Goal: Task Accomplishment & Management: Manage account settings

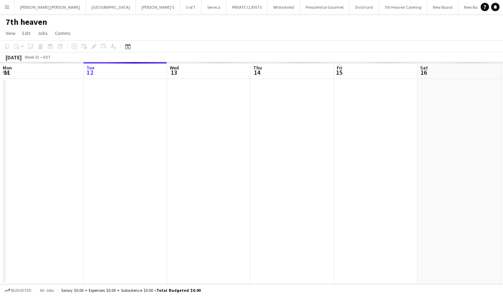
scroll to position [0, 198]
click at [8, 7] on app-icon "Menu" at bounding box center [7, 7] width 6 height 6
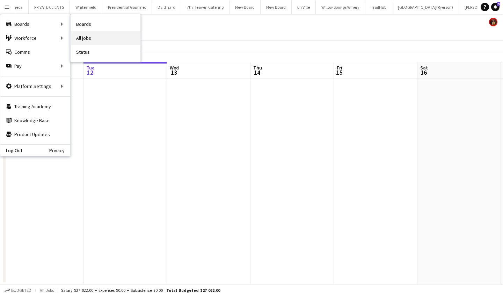
click at [109, 37] on link "All jobs" at bounding box center [106, 38] width 70 height 14
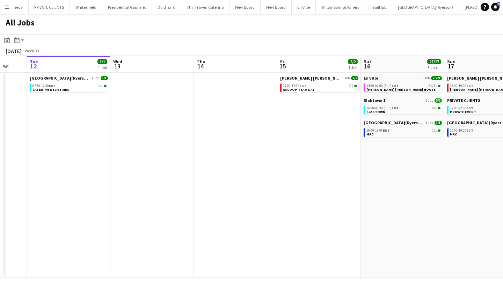
scroll to position [0, 225]
click at [9, 5] on app-icon "Menu" at bounding box center [7, 7] width 6 height 6
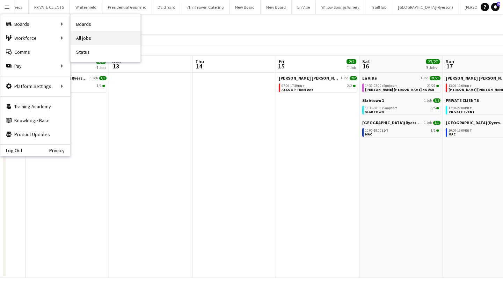
click at [101, 41] on link "All jobs" at bounding box center [106, 38] width 70 height 14
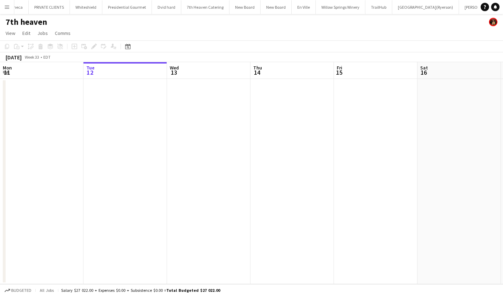
click at [3, 5] on button "Menu" at bounding box center [7, 7] width 14 height 14
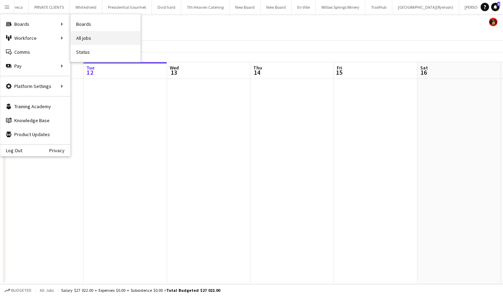
click at [93, 38] on link "All jobs" at bounding box center [106, 38] width 70 height 14
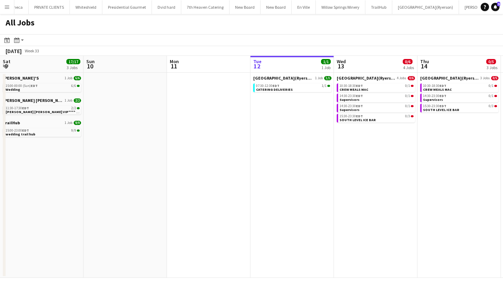
scroll to position [0, 167]
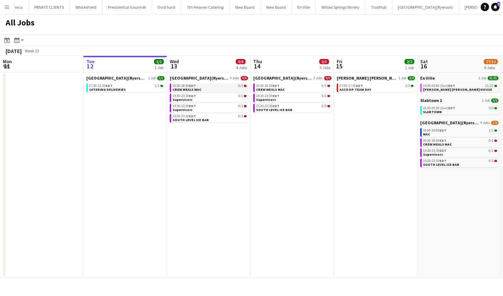
click at [192, 85] on span "EDT" at bounding box center [192, 85] width 7 height 5
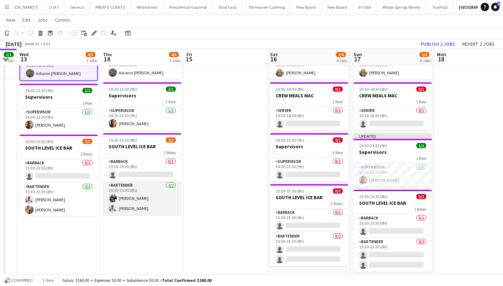
scroll to position [49, 0]
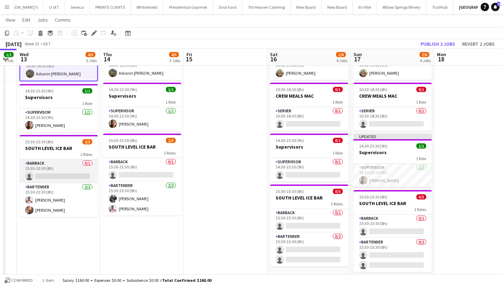
click at [42, 177] on app-card-role "BARBACK 0/1 15:30-23:30 (8h) single-neutral-actions" at bounding box center [59, 172] width 78 height 24
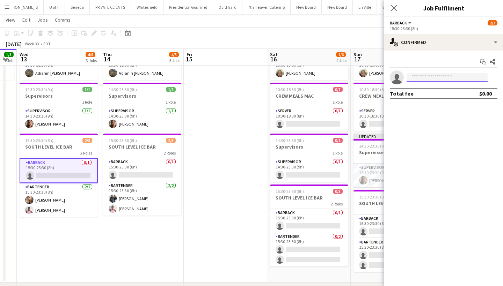
click at [426, 77] on input at bounding box center [446, 77] width 81 height 8
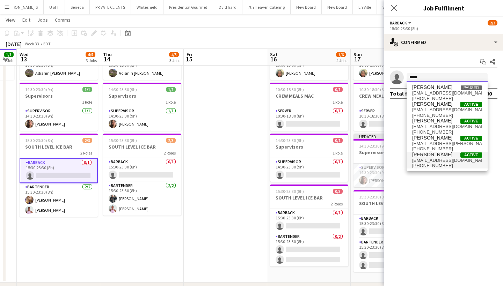
type input "*****"
click at [432, 155] on span "[PERSON_NAME]" at bounding box center [432, 155] width 40 height 6
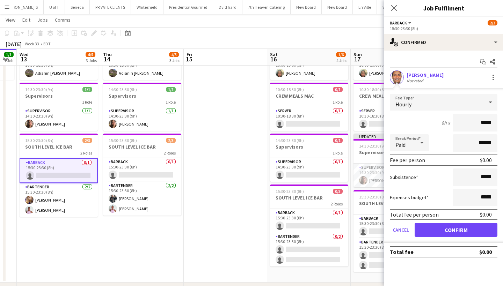
click at [481, 124] on input "*****" at bounding box center [474, 122] width 45 height 17
type input "******"
click at [446, 234] on button "Confirm" at bounding box center [455, 230] width 83 height 14
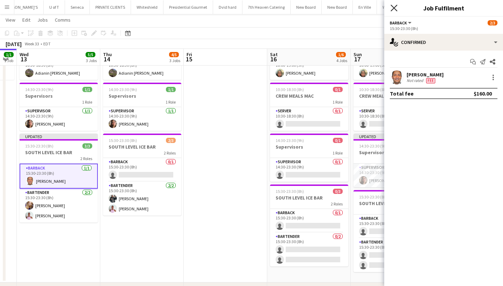
click at [393, 6] on icon "Close pop-in" at bounding box center [393, 8] width 7 height 7
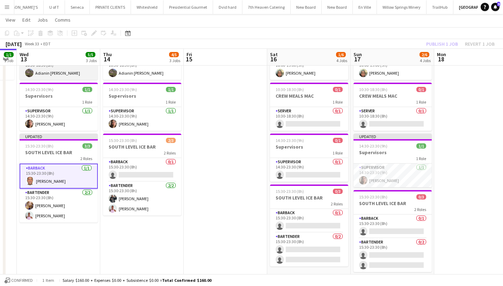
click at [81, 72] on app-card-role "SERVER 1/1 10:30-18:30 (8h) Adianin Leon" at bounding box center [59, 68] width 78 height 24
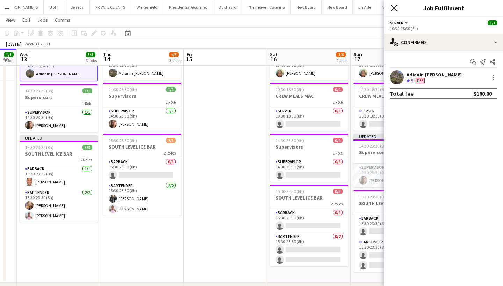
click at [394, 7] on icon "Close pop-in" at bounding box center [393, 8] width 7 height 7
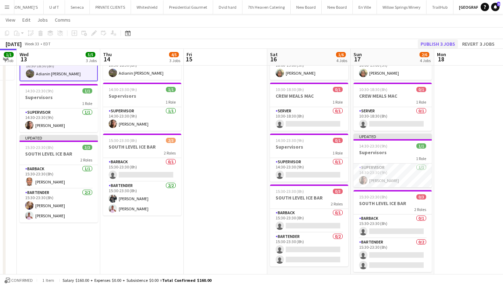
click at [439, 42] on button "Publish 3 jobs" at bounding box center [437, 43] width 40 height 9
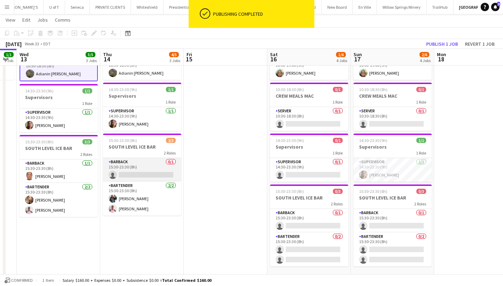
click at [131, 175] on app-card-role "BARBACK 0/1 15:30-23:30 (8h) single-neutral-actions" at bounding box center [142, 170] width 78 height 24
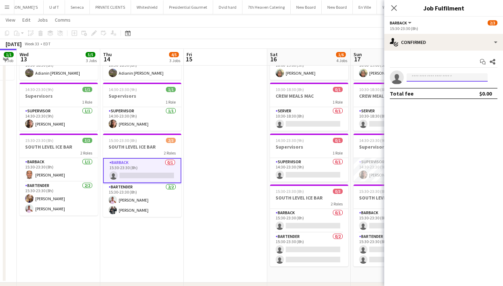
click at [425, 78] on input at bounding box center [446, 77] width 81 height 8
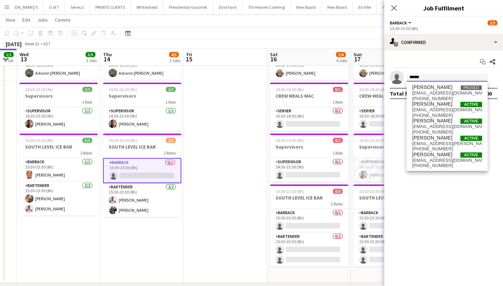
type input "******"
drag, startPoint x: 425, startPoint y: 78, endPoint x: 446, endPoint y: 158, distance: 82.9
click at [446, 158] on span "carandrodpin@yahoo.com" at bounding box center [447, 161] width 70 height 6
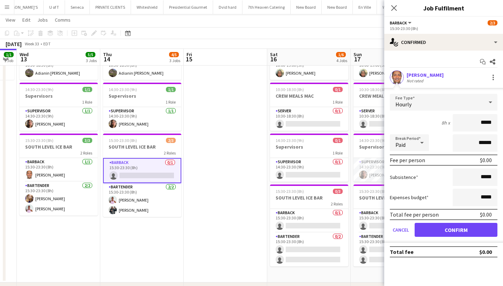
click at [482, 123] on input "*****" at bounding box center [474, 122] width 45 height 17
type input "******"
click at [453, 230] on button "Confirm" at bounding box center [455, 230] width 83 height 14
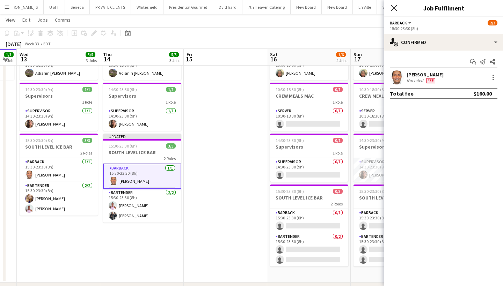
click at [394, 7] on icon "Close pop-in" at bounding box center [393, 8] width 7 height 7
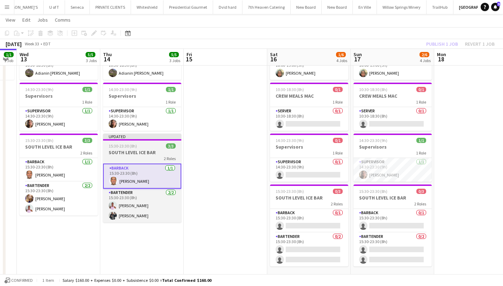
click at [145, 158] on div "2 Roles" at bounding box center [142, 159] width 78 height 6
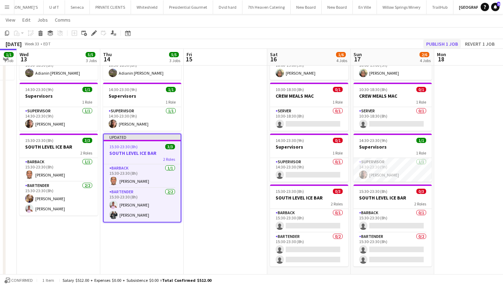
click at [443, 46] on button "Publish 1 job" at bounding box center [441, 43] width 37 height 9
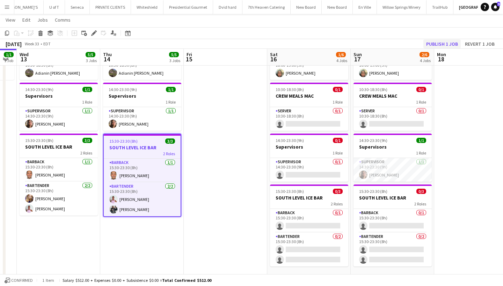
click at [448, 42] on button "Publish 1 job" at bounding box center [441, 43] width 37 height 9
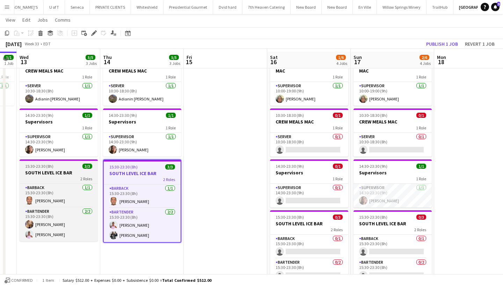
scroll to position [26, 0]
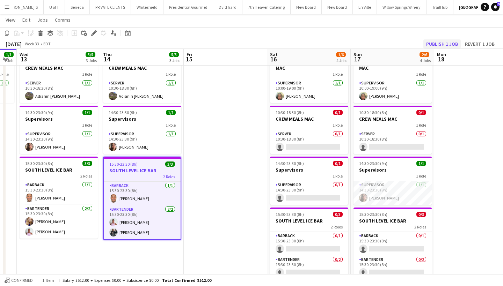
click at [438, 43] on button "Publish 1 job" at bounding box center [441, 43] width 37 height 9
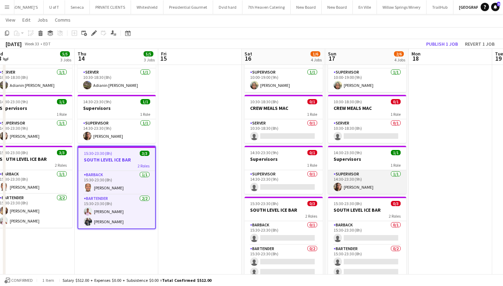
scroll to position [36, 0]
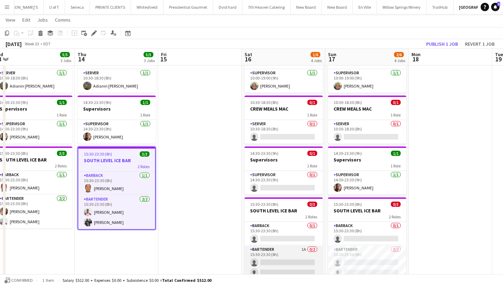
click at [292, 272] on app-card-role "BARTENDER 1A 0/2 15:30-23:30 (8h) single-neutral-actions single-neutral-actions" at bounding box center [283, 263] width 78 height 34
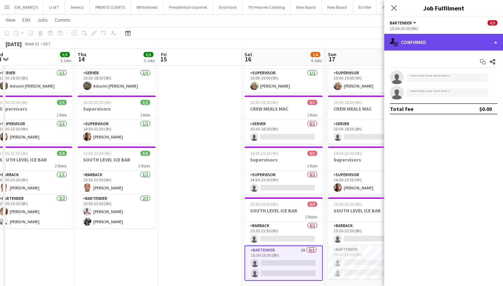
click at [457, 45] on div "single-neutral-actions-check-2 Confirmed" at bounding box center [443, 42] width 119 height 17
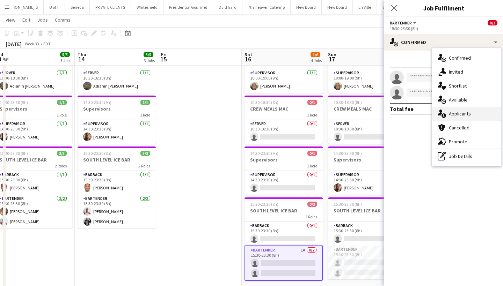
click at [469, 111] on div "single-neutral-actions-information Applicants" at bounding box center [466, 114] width 69 height 14
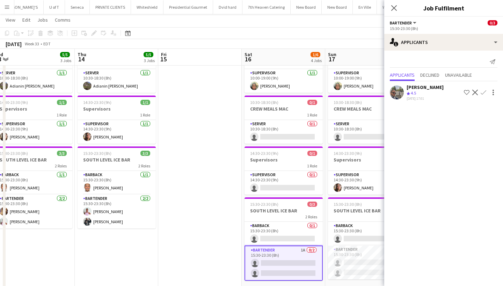
click at [480, 93] on app-icon "Confirm" at bounding box center [483, 93] width 6 height 6
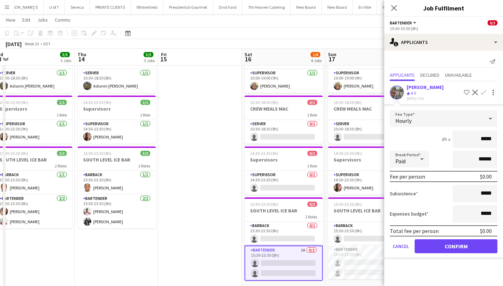
click at [481, 140] on input "*****" at bounding box center [474, 139] width 45 height 17
type input "******"
click at [440, 242] on button "Confirm" at bounding box center [455, 246] width 83 height 14
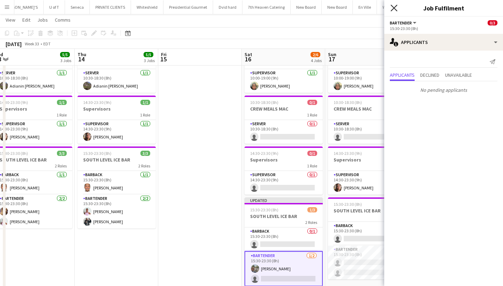
click at [394, 6] on icon "Close pop-in" at bounding box center [393, 8] width 7 height 7
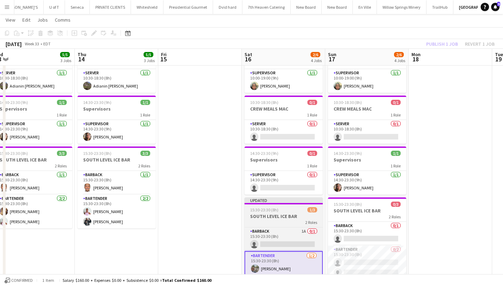
click at [283, 200] on div "Updated" at bounding box center [283, 201] width 78 height 6
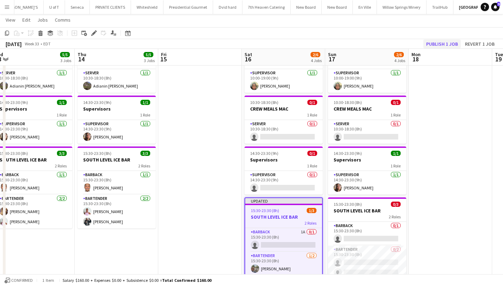
click at [443, 44] on button "Publish 1 job" at bounding box center [441, 43] width 37 height 9
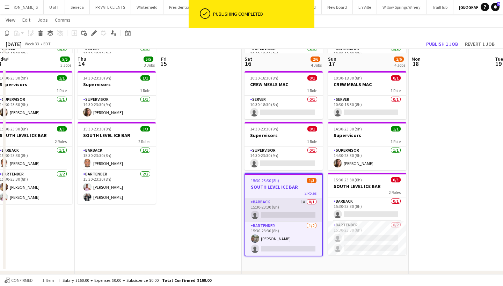
scroll to position [66, 0]
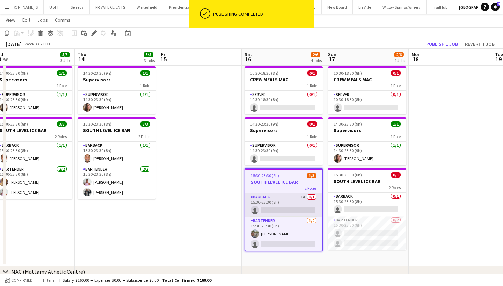
click at [289, 209] on app-card-role "BARBACK 1A 0/1 15:30-23:30 (8h) single-neutral-actions" at bounding box center [283, 205] width 77 height 24
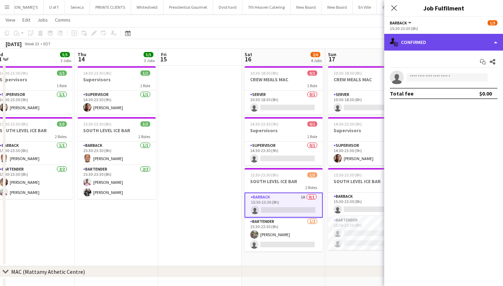
click at [443, 39] on div "single-neutral-actions-check-2 Confirmed" at bounding box center [443, 42] width 119 height 17
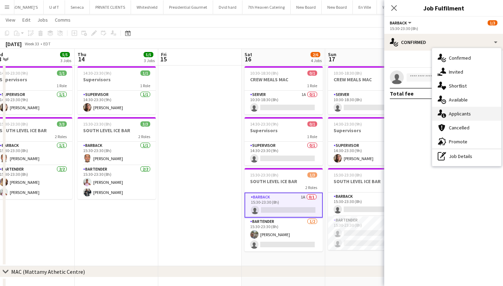
click at [461, 117] on div "single-neutral-actions-information Applicants" at bounding box center [466, 114] width 69 height 14
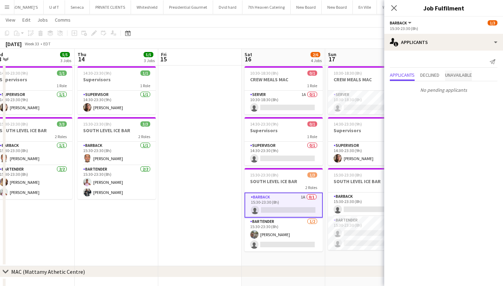
click at [460, 77] on span "Unavailable" at bounding box center [458, 75] width 27 height 5
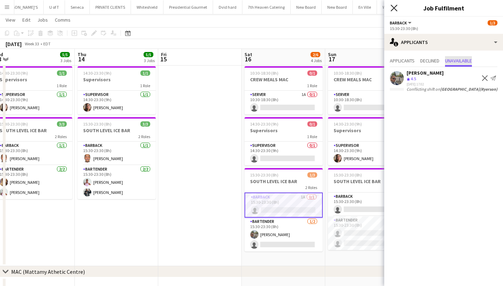
click at [394, 5] on icon "Close pop-in" at bounding box center [393, 8] width 7 height 7
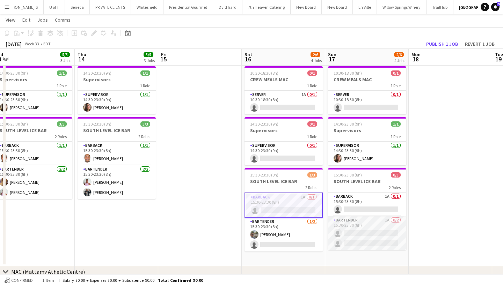
click at [364, 234] on app-card-role "BARTENDER 1A 0/2 15:30-23:30 (8h) single-neutral-actions single-neutral-actions" at bounding box center [367, 233] width 78 height 34
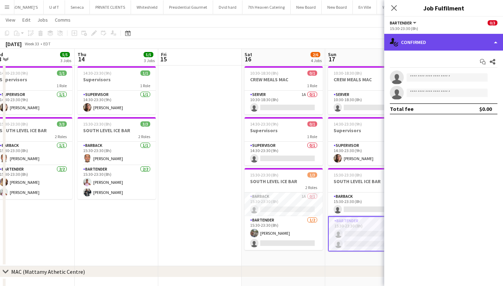
click at [442, 40] on div "single-neutral-actions-check-2 Confirmed" at bounding box center [443, 42] width 119 height 17
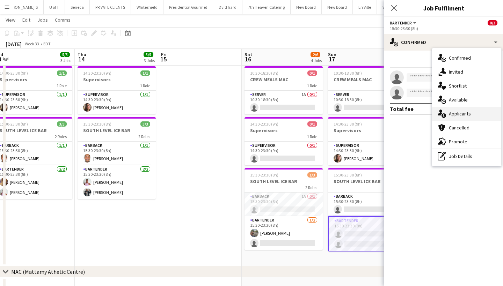
click at [462, 112] on div "single-neutral-actions-information Applicants" at bounding box center [466, 114] width 69 height 14
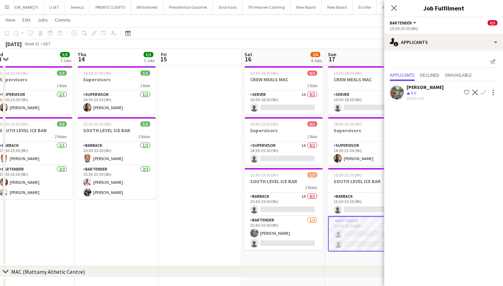
click at [481, 92] on app-icon "Confirm" at bounding box center [483, 93] width 6 height 6
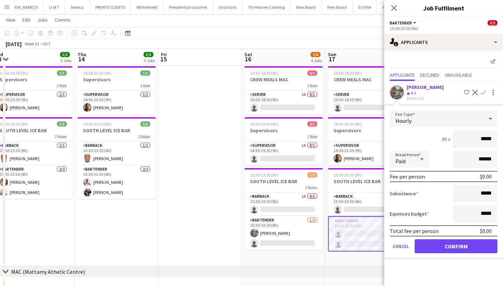
click at [482, 139] on input "*****" at bounding box center [474, 139] width 45 height 17
type input "******"
click at [447, 249] on button "Confirm" at bounding box center [455, 246] width 83 height 14
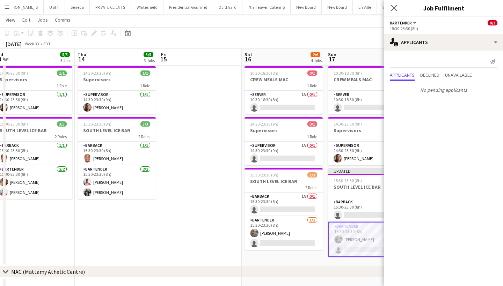
click at [392, 5] on app-icon "Close pop-in" at bounding box center [394, 8] width 10 height 10
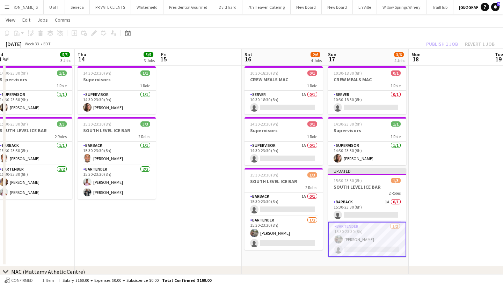
click at [352, 246] on app-card-role "BARTENDER 1/2 15:30-23:30 (8h) Luis Briceno single-neutral-actions" at bounding box center [367, 239] width 78 height 35
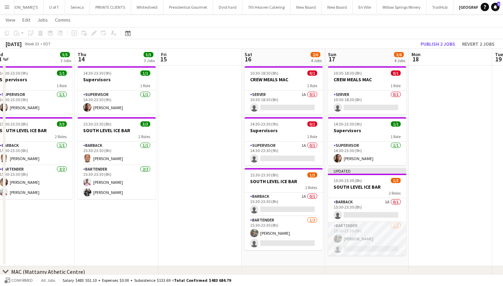
click at [352, 246] on app-card-role "BARTENDER 1/2 15:30-23:30 (8h) Luis Briceno single-neutral-actions" at bounding box center [367, 239] width 78 height 34
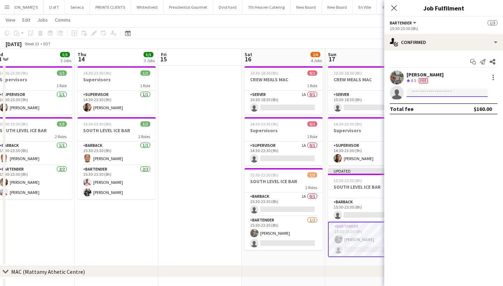
click at [423, 89] on input at bounding box center [446, 93] width 81 height 8
type input "*****"
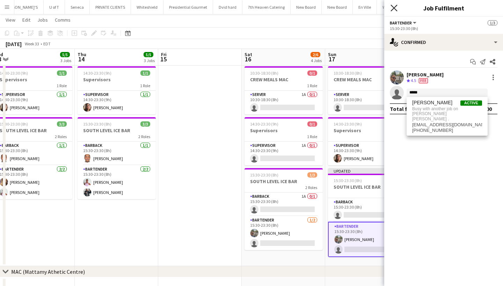
drag, startPoint x: 424, startPoint y: 94, endPoint x: 395, endPoint y: 7, distance: 91.1
click at [395, 7] on icon at bounding box center [393, 8] width 7 height 7
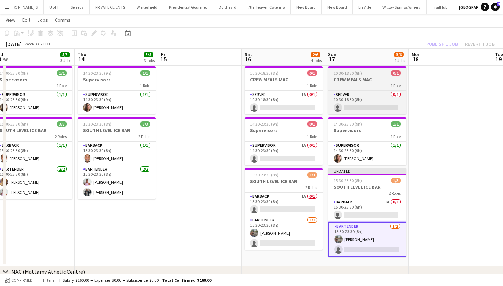
click at [380, 83] on div "1 Role" at bounding box center [367, 86] width 78 height 6
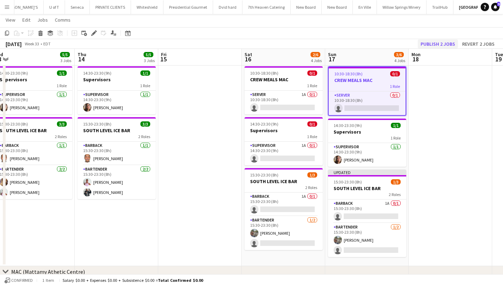
click at [434, 42] on button "Publish 2 jobs" at bounding box center [437, 43] width 40 height 9
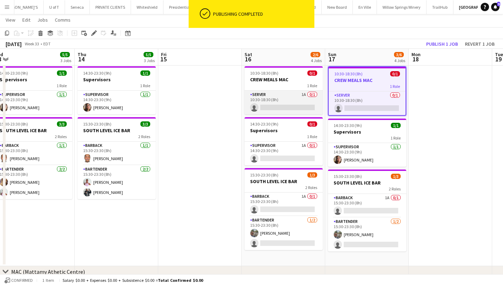
click at [281, 107] on app-card-role "SERVER 1A 0/1 10:30-18:30 (8h) single-neutral-actions" at bounding box center [283, 103] width 78 height 24
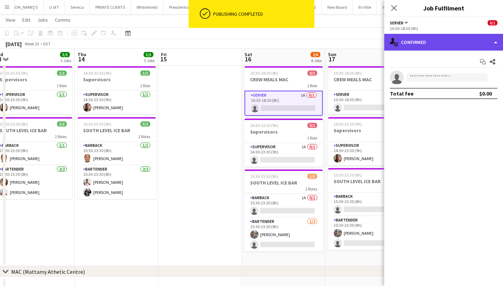
click at [451, 37] on div "single-neutral-actions-check-2 Confirmed" at bounding box center [443, 42] width 119 height 17
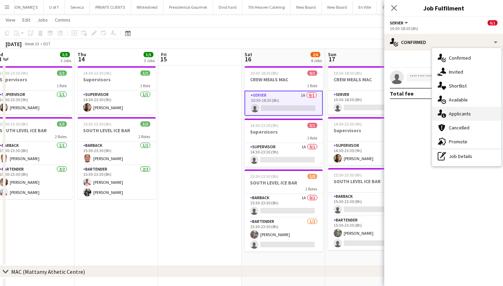
click at [473, 112] on div "single-neutral-actions-information Applicants" at bounding box center [466, 114] width 69 height 14
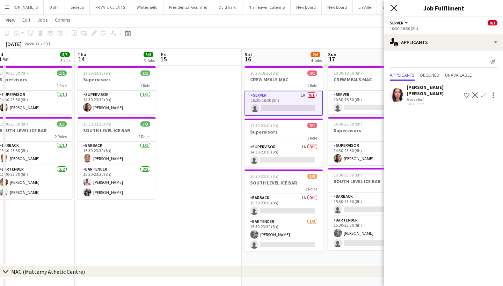
click at [392, 7] on icon at bounding box center [393, 8] width 7 height 7
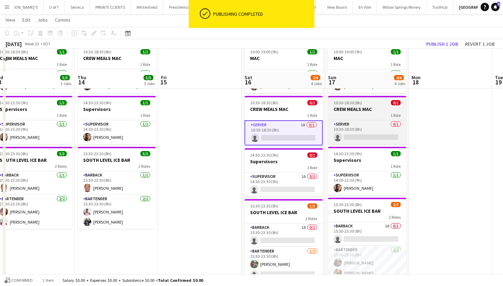
scroll to position [59, 0]
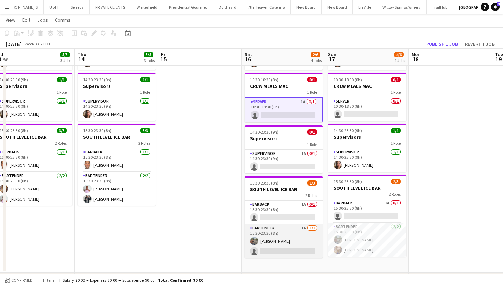
click at [278, 250] on app-card-role "BARTENDER 1A 1/2 15:30-23:30 (8h) Luis Briceno single-neutral-actions" at bounding box center [283, 241] width 78 height 34
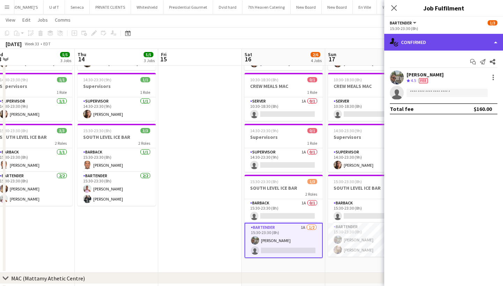
click at [454, 45] on div "single-neutral-actions-check-2 Confirmed" at bounding box center [443, 42] width 119 height 17
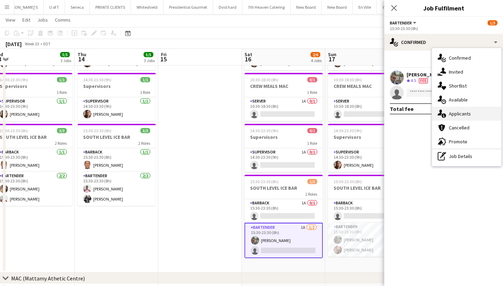
click at [466, 111] on div "single-neutral-actions-information Applicants" at bounding box center [466, 114] width 69 height 14
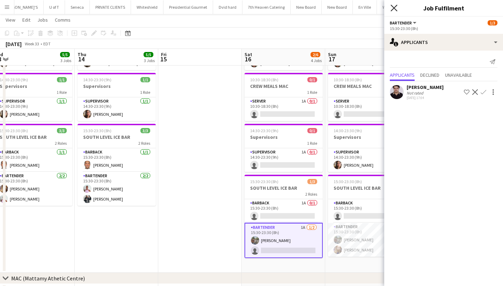
click at [393, 7] on icon at bounding box center [393, 8] width 7 height 7
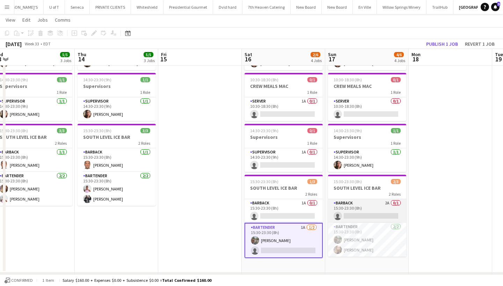
click at [361, 213] on app-card-role "BARBACK 2A 0/1 15:30-23:30 (8h) single-neutral-actions" at bounding box center [367, 211] width 78 height 24
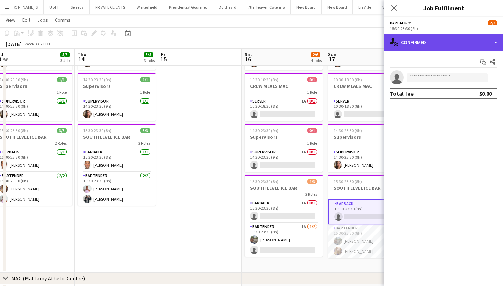
click at [455, 45] on div "single-neutral-actions-check-2 Confirmed" at bounding box center [443, 42] width 119 height 17
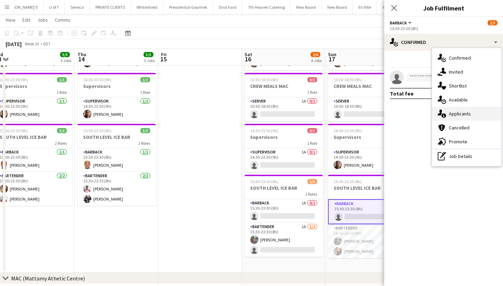
click at [462, 114] on div "single-neutral-actions-information Applicants" at bounding box center [466, 114] width 69 height 14
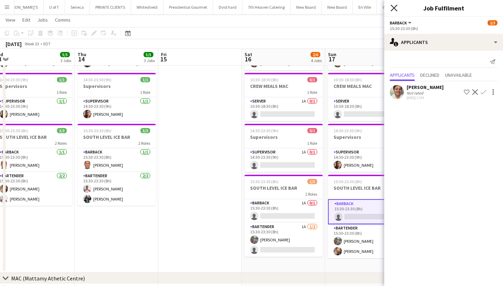
click at [391, 5] on icon at bounding box center [393, 8] width 7 height 7
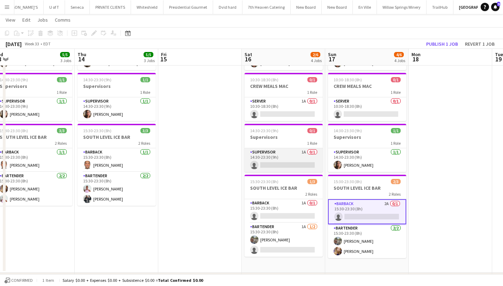
click at [288, 165] on app-card-role "SUPERVISOR 1A 0/1 14:30-23:30 (9h) single-neutral-actions" at bounding box center [283, 160] width 78 height 24
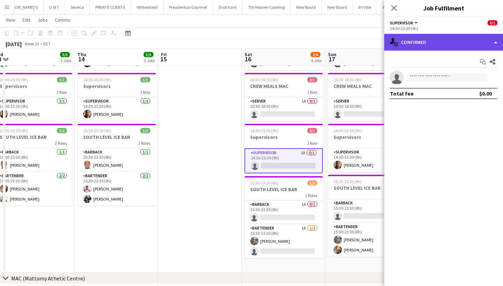
click at [441, 42] on div "single-neutral-actions-check-2 Confirmed" at bounding box center [443, 42] width 119 height 17
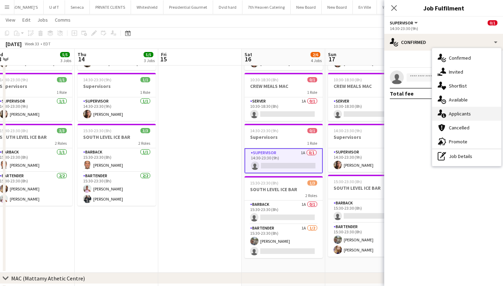
click at [462, 113] on div "single-neutral-actions-information Applicants" at bounding box center [466, 114] width 69 height 14
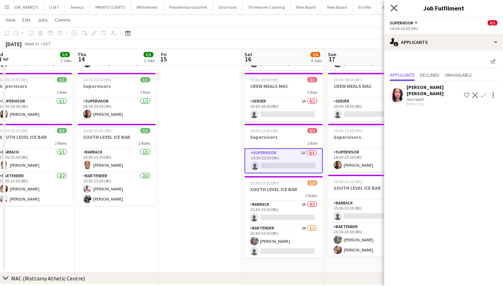
click at [393, 6] on icon "Close pop-in" at bounding box center [393, 8] width 7 height 7
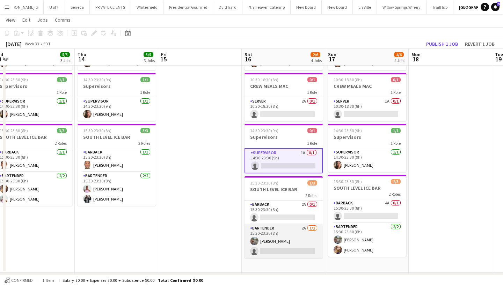
click at [276, 253] on app-card-role "BARTENDER 2A 1/2 15:30-23:30 (8h) Luis Briceno single-neutral-actions" at bounding box center [283, 241] width 78 height 34
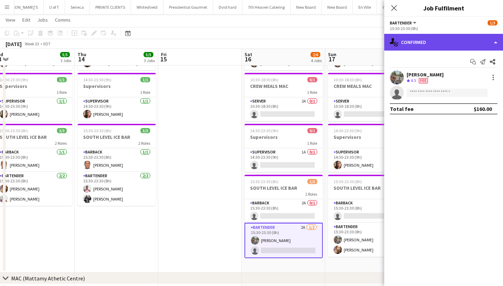
click at [459, 39] on div "single-neutral-actions-check-2 Confirmed" at bounding box center [443, 42] width 119 height 17
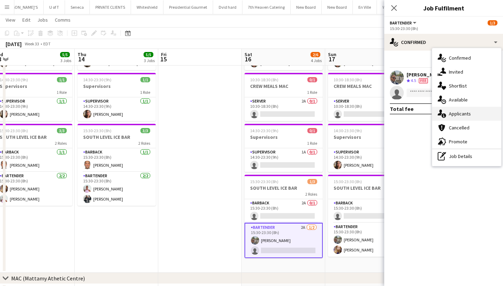
click at [466, 115] on div "single-neutral-actions-information Applicants" at bounding box center [466, 114] width 69 height 14
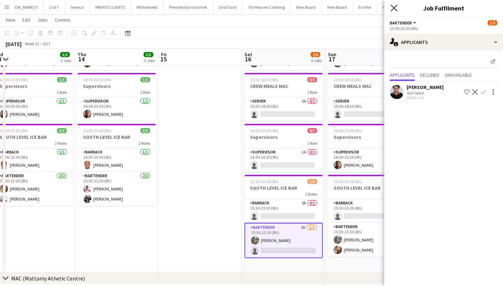
click at [394, 7] on icon "Close pop-in" at bounding box center [393, 8] width 7 height 7
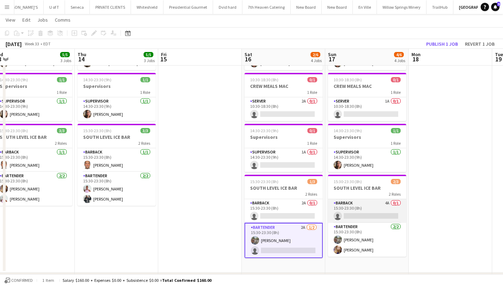
click at [355, 217] on app-card-role "BARBACK 4A 0/1 15:30-23:30 (8h) single-neutral-actions" at bounding box center [367, 211] width 78 height 24
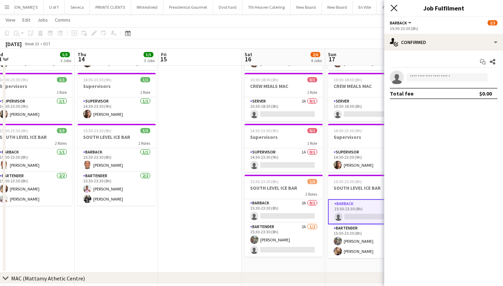
click at [392, 6] on icon "Close pop-in" at bounding box center [393, 8] width 7 height 7
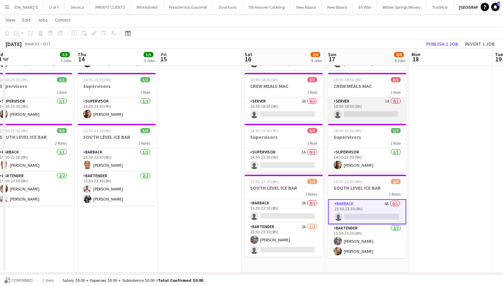
click at [351, 116] on app-card-role "SERVER 1A 0/1 10:30-18:30 (8h) single-neutral-actions" at bounding box center [367, 109] width 78 height 24
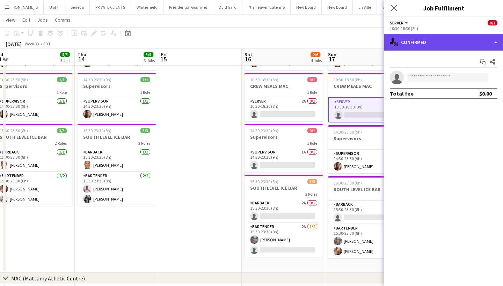
click at [445, 41] on div "single-neutral-actions-check-2 Confirmed" at bounding box center [443, 42] width 119 height 17
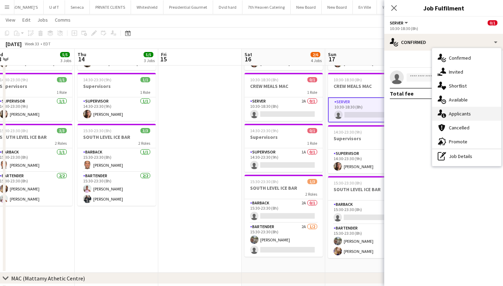
click at [460, 116] on div "single-neutral-actions-information Applicants" at bounding box center [466, 114] width 69 height 14
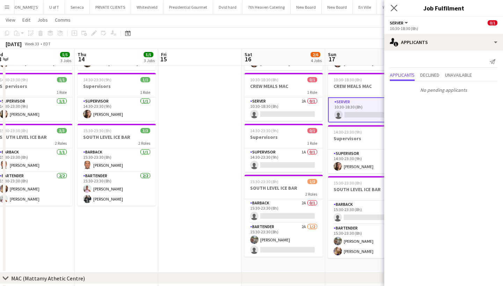
click at [393, 5] on app-icon "Close pop-in" at bounding box center [394, 8] width 10 height 10
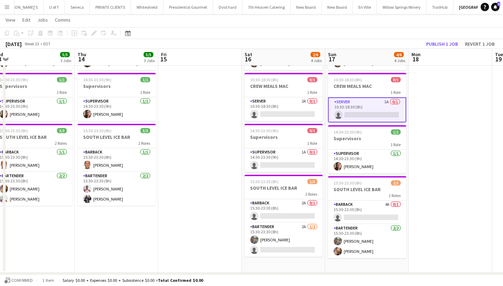
click at [348, 115] on app-card-role "SERVER 1A 0/1 10:30-18:30 (8h) single-neutral-actions" at bounding box center [367, 109] width 78 height 25
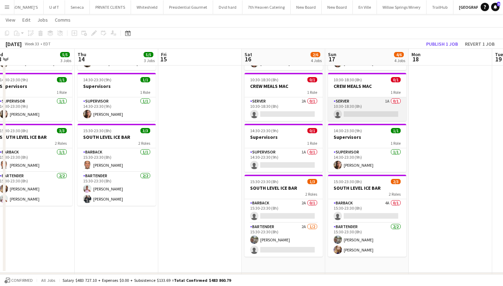
click at [348, 115] on app-card-role "SERVER 1A 0/1 10:30-18:30 (8h) single-neutral-actions" at bounding box center [367, 109] width 78 height 24
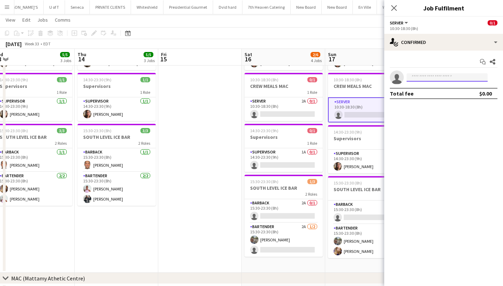
click at [424, 78] on input at bounding box center [446, 77] width 81 height 8
type input "****"
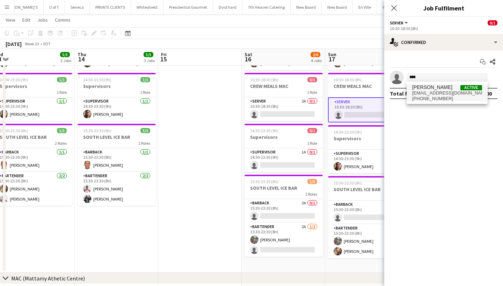
click at [430, 85] on span "zemeta ketema" at bounding box center [432, 87] width 40 height 6
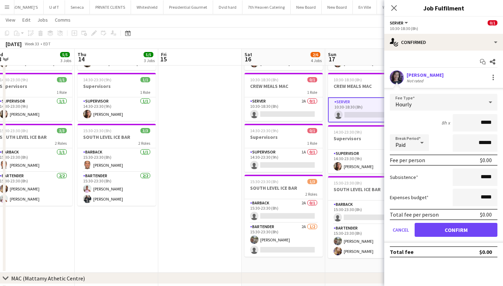
click at [481, 125] on input "*****" at bounding box center [474, 122] width 45 height 17
type input "******"
click at [434, 229] on button "Confirm" at bounding box center [455, 230] width 83 height 14
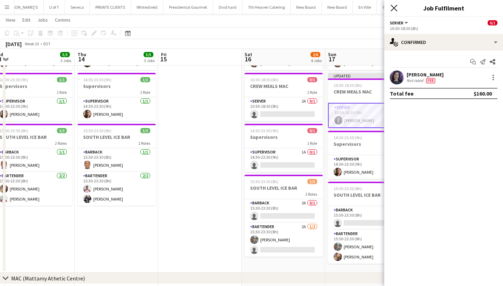
click at [393, 7] on icon at bounding box center [393, 8] width 7 height 7
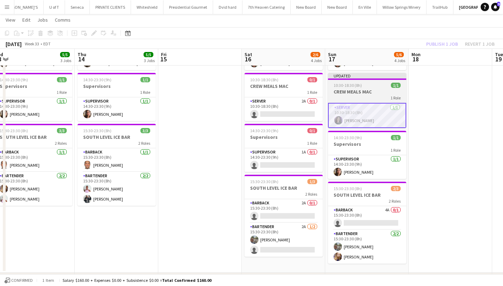
click at [373, 89] on h3 "CREW MEALS MAC" at bounding box center [367, 92] width 78 height 6
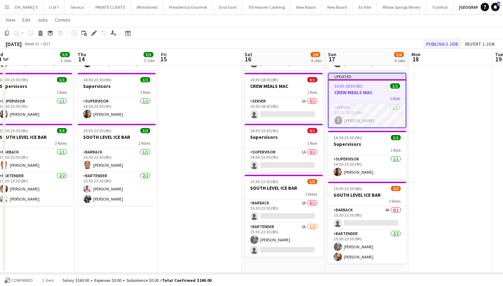
click at [440, 41] on button "Publish 1 job" at bounding box center [441, 43] width 37 height 9
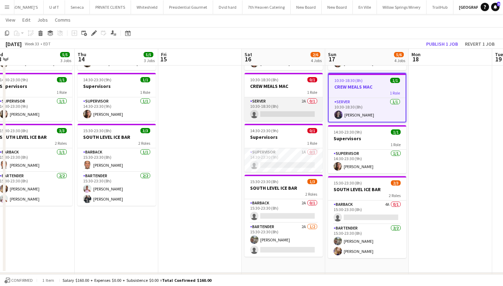
click at [282, 115] on app-card-role "SERVER 2A 0/1 10:30-18:30 (8h) single-neutral-actions" at bounding box center [283, 109] width 78 height 24
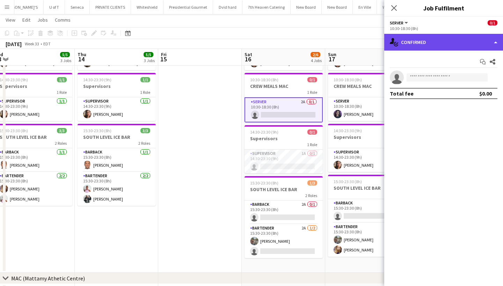
click at [439, 37] on div "single-neutral-actions-check-2 Confirmed" at bounding box center [443, 42] width 119 height 17
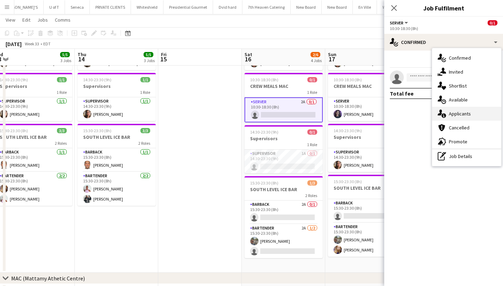
click at [466, 113] on div "single-neutral-actions-information Applicants" at bounding box center [466, 114] width 69 height 14
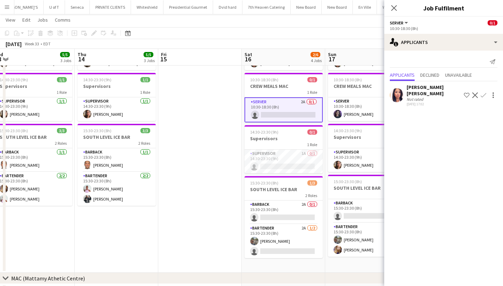
click at [481, 93] on app-icon "Confirm" at bounding box center [483, 96] width 6 height 6
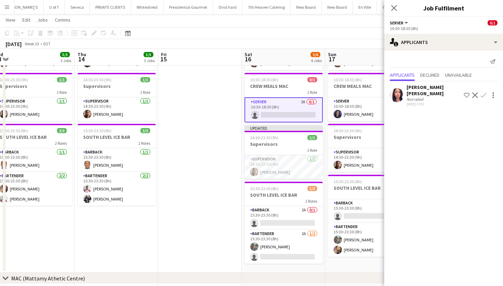
click at [484, 93] on app-icon "Confirm" at bounding box center [483, 96] width 6 height 6
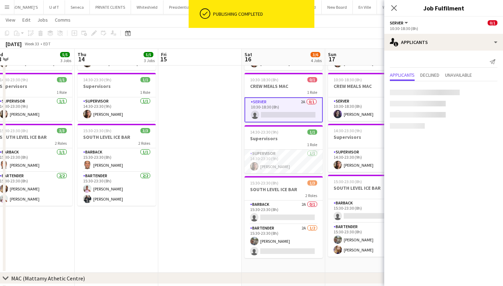
click at [482, 138] on mat-expansion-panel "users2 Applicants Send notification Applicants Declined Unavailable" at bounding box center [443, 169] width 119 height 236
click at [484, 93] on app-icon "Confirm" at bounding box center [483, 96] width 6 height 6
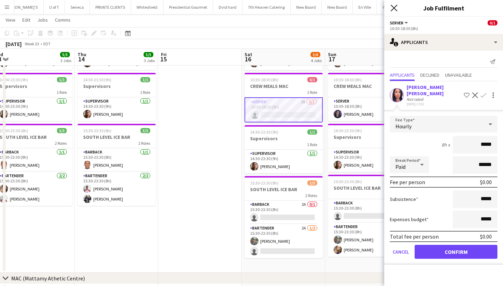
click at [394, 6] on icon "Close pop-in" at bounding box center [393, 8] width 7 height 7
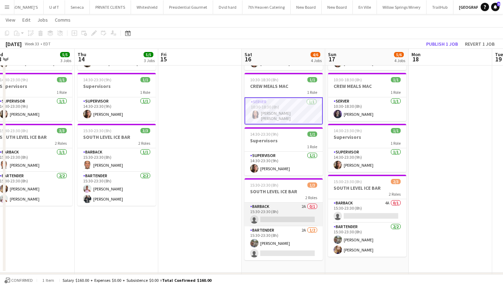
click at [287, 218] on app-card-role "BARBACK 2A 0/1 15:30-23:30 (8h) single-neutral-actions" at bounding box center [283, 215] width 78 height 24
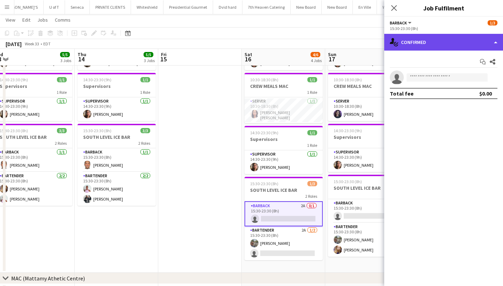
click at [435, 45] on div "single-neutral-actions-check-2 Confirmed" at bounding box center [443, 42] width 119 height 17
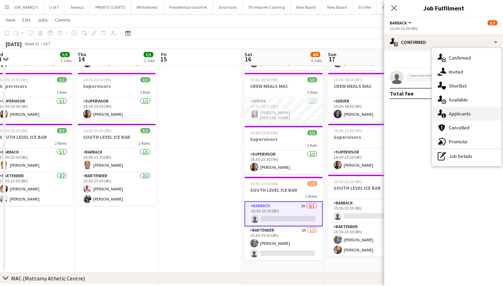
click at [475, 112] on div "single-neutral-actions-information Applicants" at bounding box center [466, 114] width 69 height 14
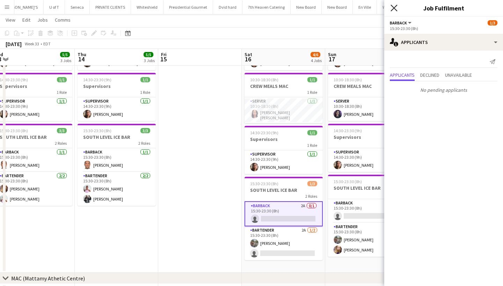
click at [395, 6] on icon "Close pop-in" at bounding box center [393, 8] width 7 height 7
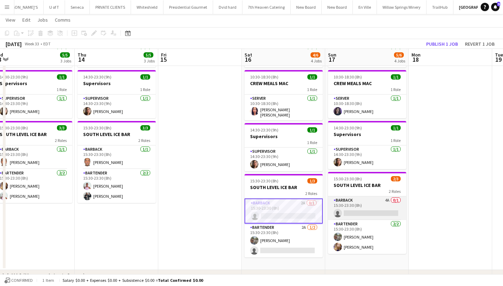
scroll to position [62, 0]
click at [289, 214] on app-card-role "BARBACK 2A 0/1 15:30-23:30 (8h) single-neutral-actions" at bounding box center [283, 210] width 78 height 25
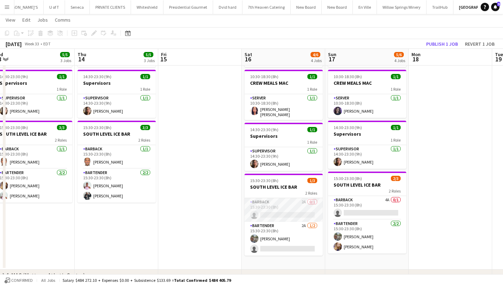
click at [289, 214] on app-card-role "BARBACK 2A 0/1 15:30-23:30 (8h) single-neutral-actions" at bounding box center [283, 210] width 78 height 24
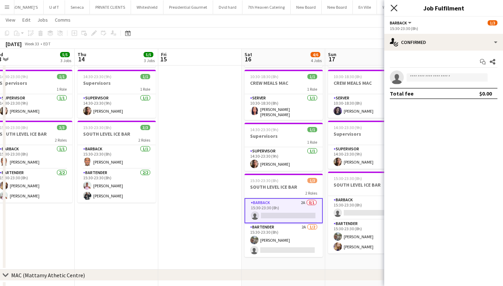
click at [394, 7] on icon "Close pop-in" at bounding box center [393, 8] width 7 height 7
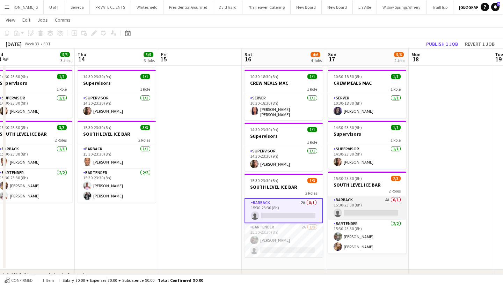
click at [360, 213] on app-card-role "BARBACK 4A 0/1 15:30-23:30 (8h) single-neutral-actions" at bounding box center [367, 208] width 78 height 24
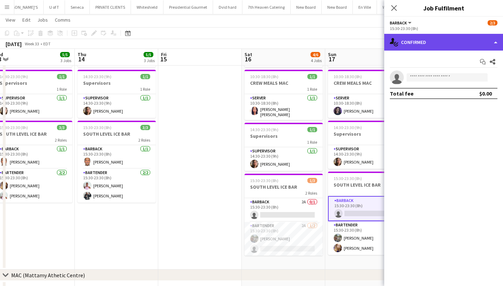
click at [442, 39] on div "single-neutral-actions-check-2 Confirmed" at bounding box center [443, 42] width 119 height 17
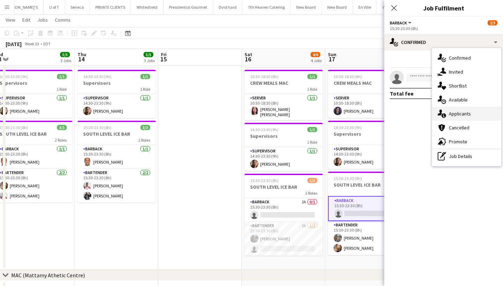
click at [469, 116] on div "single-neutral-actions-information Applicants" at bounding box center [466, 114] width 69 height 14
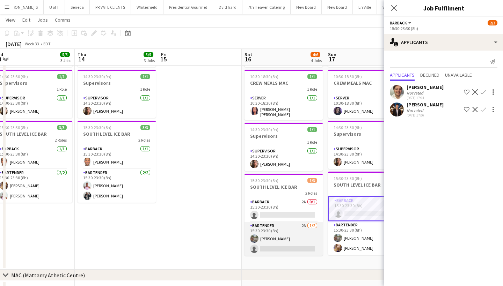
click at [283, 247] on app-card-role "BARTENDER 2A 1/2 15:30-23:30 (8h) Luis Briceno single-neutral-actions" at bounding box center [283, 239] width 78 height 34
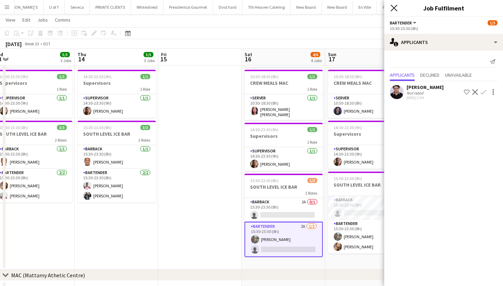
click at [394, 8] on icon at bounding box center [393, 8] width 7 height 7
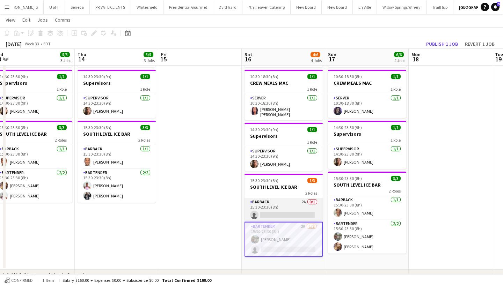
click at [287, 212] on app-card-role "BARBACK 2A 0/1 15:30-23:30 (8h) single-neutral-actions" at bounding box center [283, 210] width 78 height 24
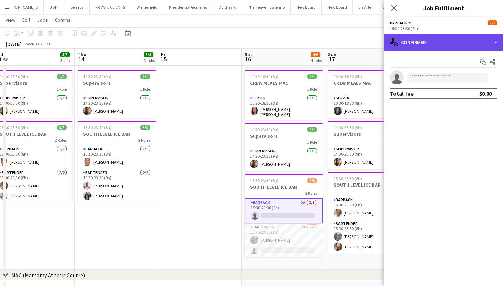
click at [436, 42] on div "single-neutral-actions-check-2 Confirmed" at bounding box center [443, 42] width 119 height 17
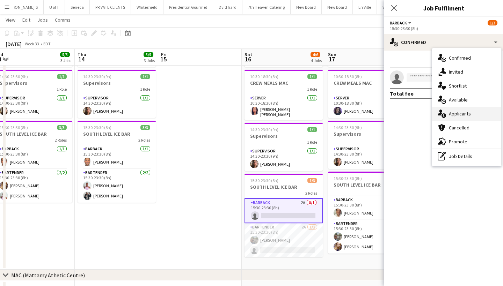
click at [469, 112] on div "single-neutral-actions-information Applicants" at bounding box center [466, 114] width 69 height 14
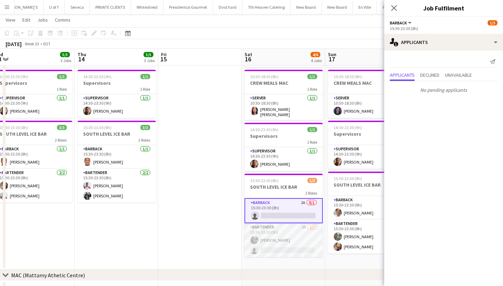
click at [296, 248] on app-card-role "BARTENDER 2A 1/2 15:30-23:30 (8h) Luis Briceno single-neutral-actions" at bounding box center [283, 240] width 78 height 34
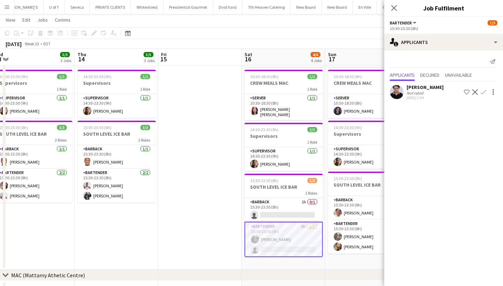
click at [416, 89] on div "Nitin Seth" at bounding box center [424, 87] width 37 height 6
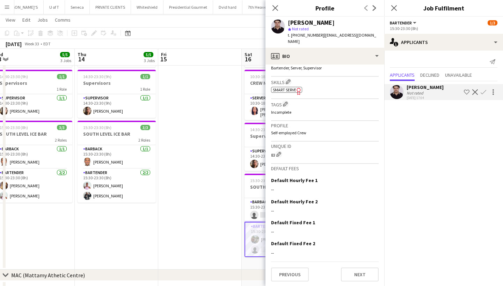
scroll to position [222, 0]
click at [360, 272] on button "Next" at bounding box center [360, 275] width 38 height 14
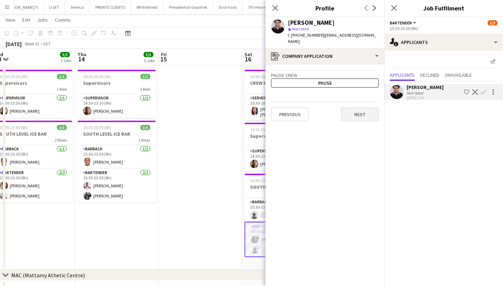
click at [364, 111] on button "Next" at bounding box center [360, 115] width 38 height 14
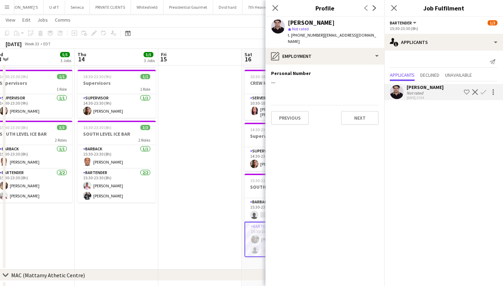
click at [364, 111] on button "Next" at bounding box center [360, 118] width 38 height 14
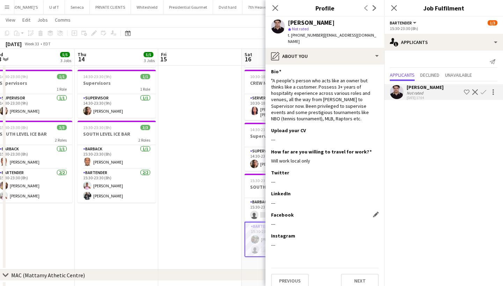
scroll to position [1, 0]
click at [368, 275] on button "Next" at bounding box center [360, 282] width 38 height 14
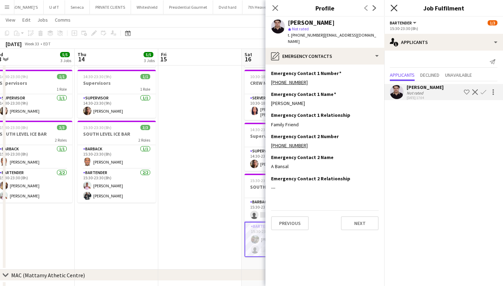
click at [393, 6] on icon "Close pop-in" at bounding box center [393, 8] width 7 height 7
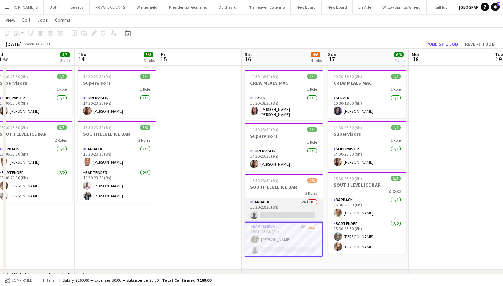
click at [282, 212] on app-card-role "BARBACK 2A 0/1 15:30-23:30 (8h) single-neutral-actions" at bounding box center [283, 210] width 78 height 24
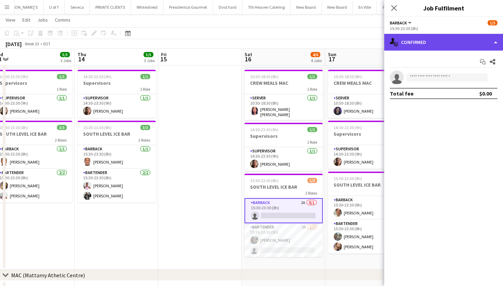
click at [443, 38] on div "single-neutral-actions-check-2 Confirmed" at bounding box center [443, 42] width 119 height 17
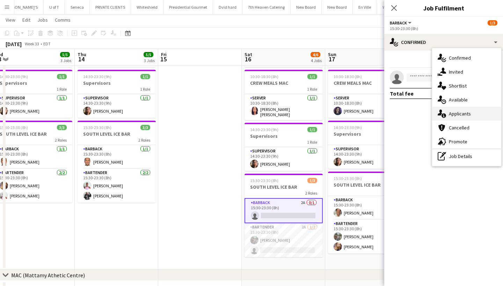
click at [467, 119] on div "single-neutral-actions-information Applicants" at bounding box center [466, 114] width 69 height 14
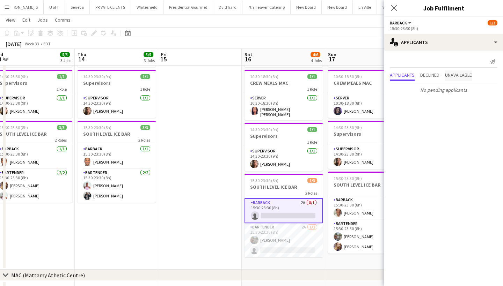
click at [472, 73] on span "Unavailable" at bounding box center [458, 75] width 27 height 5
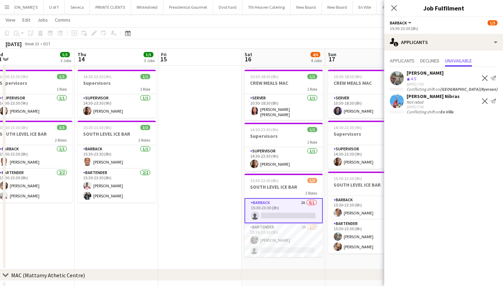
click at [484, 77] on app-icon "Decline" at bounding box center [485, 78] width 6 height 6
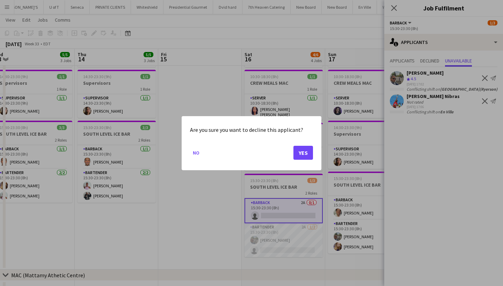
click at [304, 152] on button "Yes" at bounding box center [303, 153] width 20 height 14
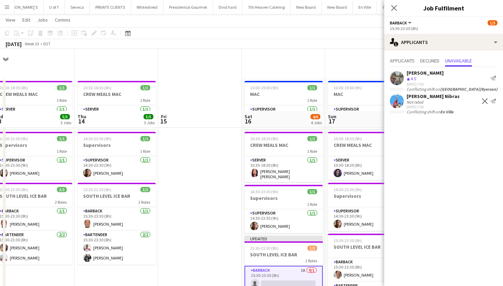
scroll to position [62, 0]
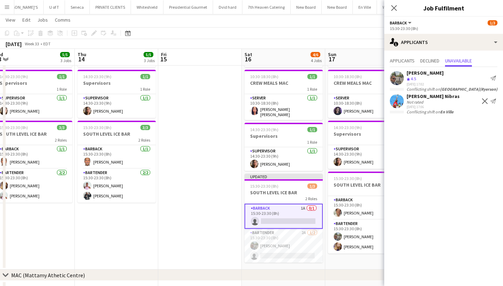
click at [482, 104] on app-icon "Decline" at bounding box center [485, 101] width 6 height 6
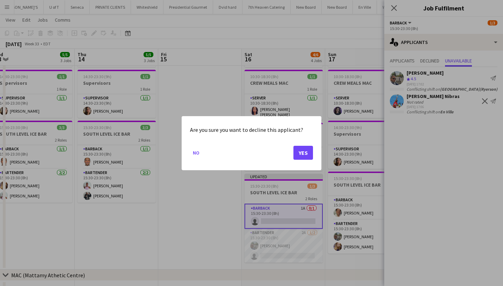
click at [300, 153] on button "Yes" at bounding box center [303, 153] width 20 height 14
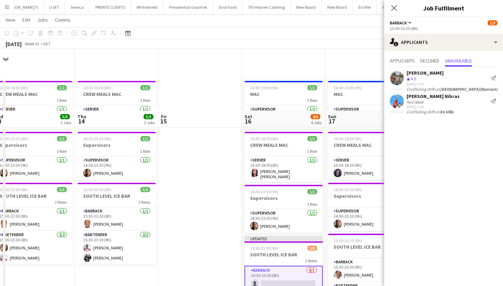
scroll to position [62, 0]
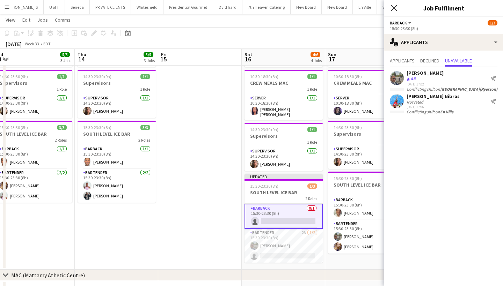
click at [394, 7] on icon "Close pop-in" at bounding box center [393, 8] width 7 height 7
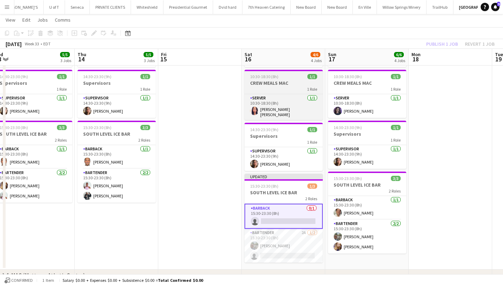
click at [308, 81] on h3 "CREW MEALS MAC" at bounding box center [283, 83] width 78 height 6
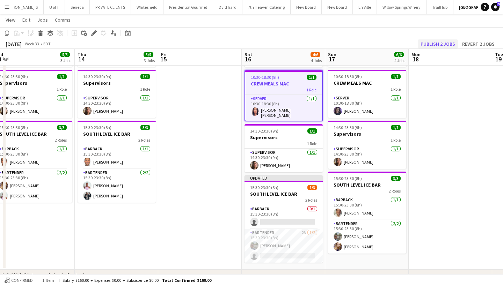
click at [443, 42] on button "Publish 2 jobs" at bounding box center [437, 43] width 40 height 9
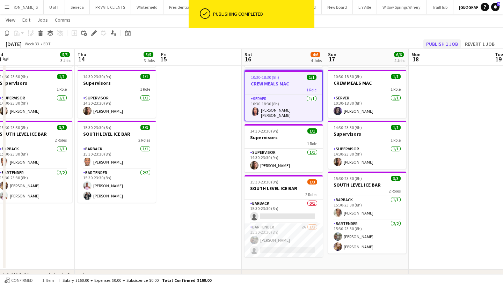
click at [443, 42] on button "Publish 1 job" at bounding box center [441, 43] width 37 height 9
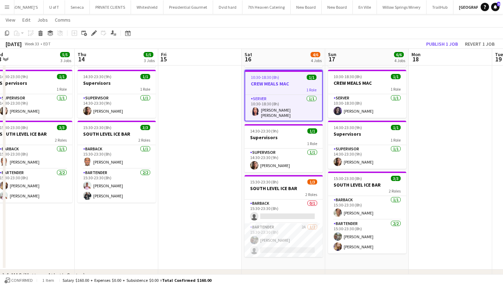
click at [7, 7] on app-icon "Menu" at bounding box center [7, 7] width 6 height 6
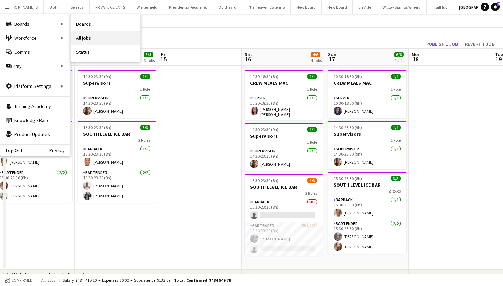
click at [96, 37] on link "All jobs" at bounding box center [106, 38] width 70 height 14
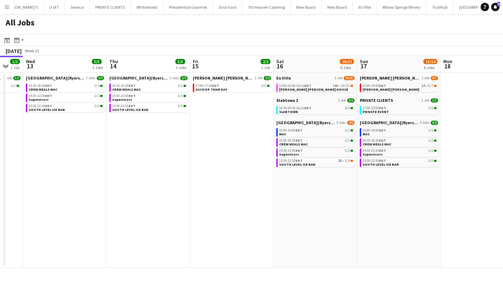
scroll to position [0, 312]
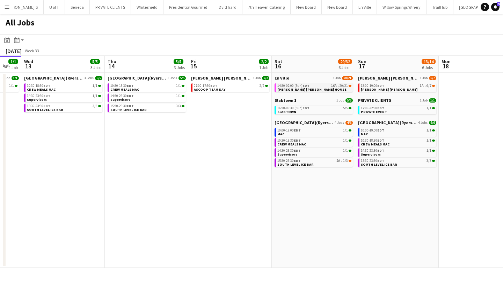
click at [318, 88] on link "14:30-02:00 (Sun) EDT 16A • 20/21 MILLER LASH HOUSE" at bounding box center [314, 87] width 74 height 8
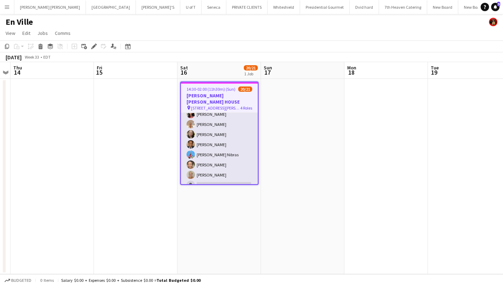
scroll to position [190, 0]
click at [215, 177] on app-card-role "SERVER 16A 7/8 15:30-22:00 (6h30m) Simran Choudhary Amiksha Thapa Priscila Vega…" at bounding box center [219, 145] width 77 height 95
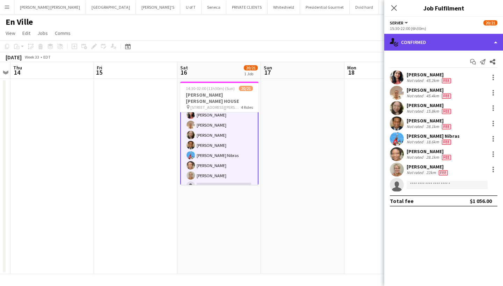
click at [439, 42] on div "single-neutral-actions-check-2 Confirmed" at bounding box center [443, 42] width 119 height 17
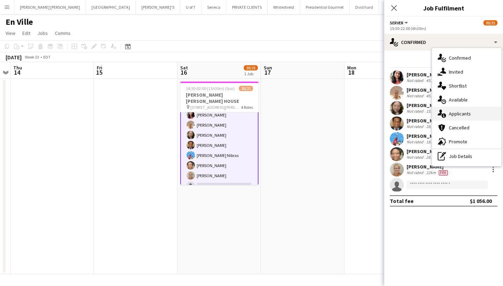
click at [463, 117] on div "single-neutral-actions-information Applicants" at bounding box center [466, 114] width 69 height 14
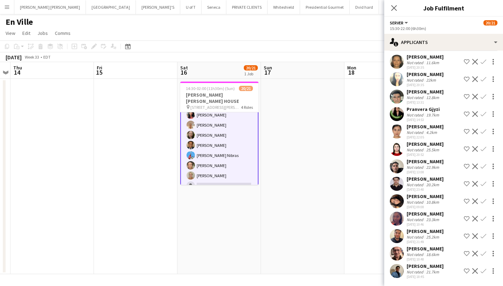
scroll to position [30, 0]
click at [482, 272] on app-icon "Confirm" at bounding box center [483, 271] width 6 height 6
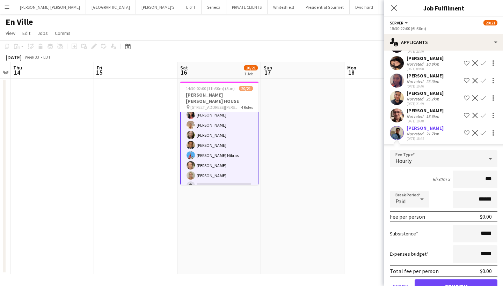
type input "**"
type input "***"
click at [438, 284] on button "Confirm" at bounding box center [455, 287] width 83 height 14
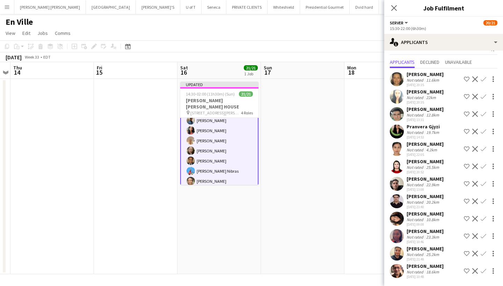
scroll to position [13, 0]
click at [392, 6] on icon at bounding box center [393, 8] width 7 height 7
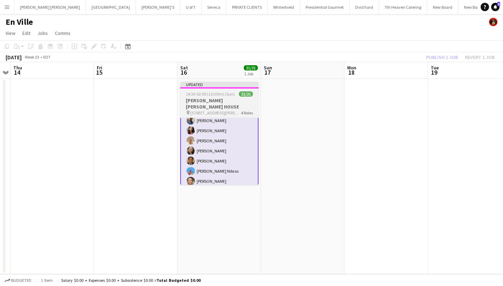
click at [202, 93] on span "14:30-02:00 (11h30m) (Sun)" at bounding box center [210, 93] width 49 height 5
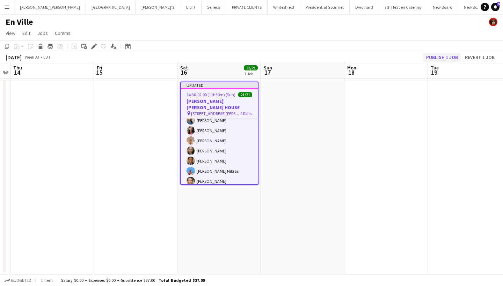
click at [446, 57] on button "Publish 1 job" at bounding box center [441, 57] width 37 height 9
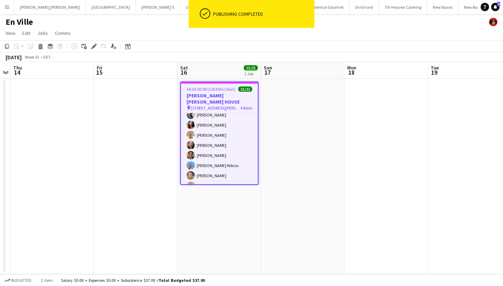
click at [7, 8] on app-icon "Menu" at bounding box center [7, 7] width 6 height 6
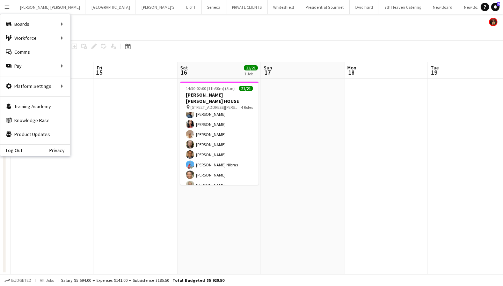
scroll to position [188, 0]
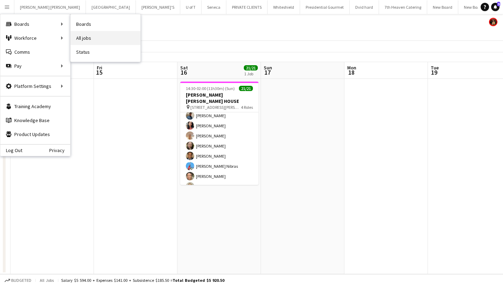
click at [100, 42] on link "All jobs" at bounding box center [106, 38] width 70 height 14
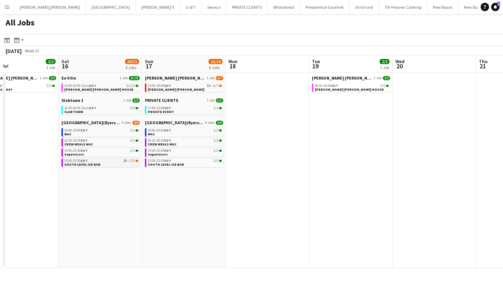
scroll to position [0, 196]
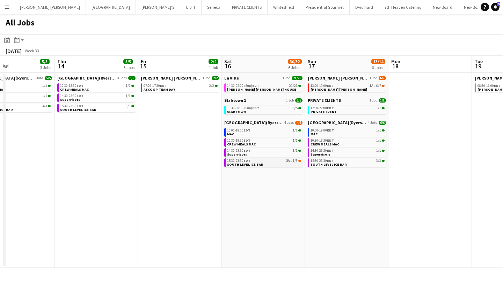
click at [266, 162] on div "15:30-23:30 EDT 2A • 1/3" at bounding box center [264, 160] width 74 height 3
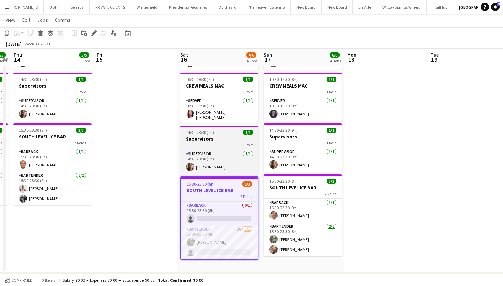
scroll to position [60, 0]
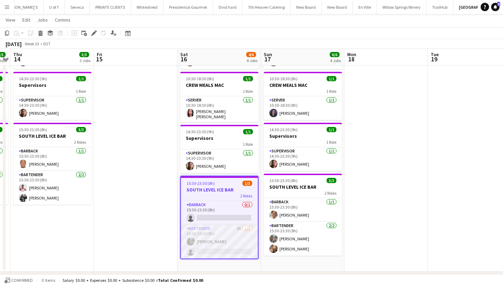
click at [211, 250] on app-card-role "BARTENDER 2A [DATE] 15:30-23:30 (8h) [PERSON_NAME] single-neutral-actions" at bounding box center [219, 242] width 77 height 34
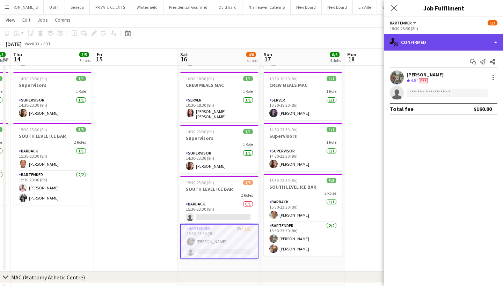
click at [457, 40] on div "single-neutral-actions-check-2 Confirmed" at bounding box center [443, 42] width 119 height 17
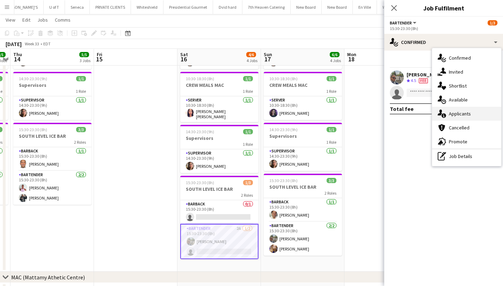
click at [465, 110] on div "single-neutral-actions-information Applicants" at bounding box center [466, 114] width 69 height 14
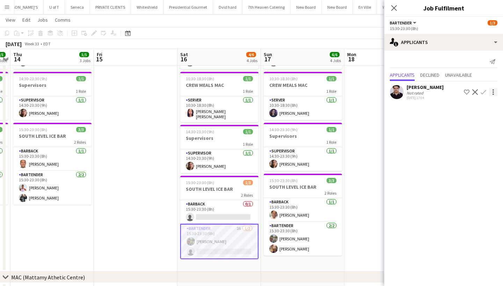
click at [495, 89] on div at bounding box center [493, 92] width 8 height 8
click at [468, 119] on span "Start chat" at bounding box center [462, 122] width 24 height 6
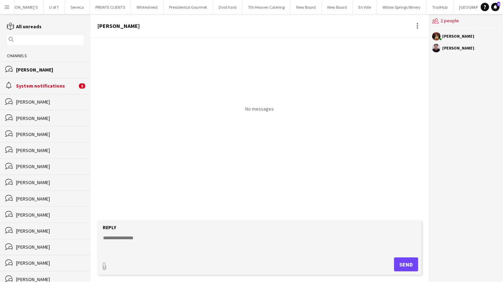
click at [137, 247] on textarea at bounding box center [260, 244] width 317 height 18
type textarea "*"
type textarea "**********"
click at [413, 268] on button "Send" at bounding box center [406, 265] width 24 height 14
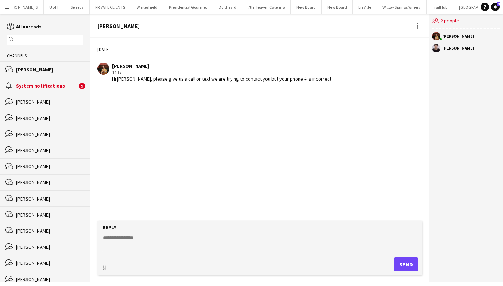
click at [413, 268] on button "Send" at bounding box center [406, 265] width 24 height 14
click at [6, 10] on button "Menu" at bounding box center [7, 7] width 14 height 14
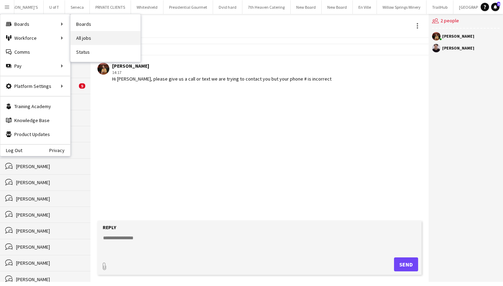
click at [94, 35] on link "All jobs" at bounding box center [106, 38] width 70 height 14
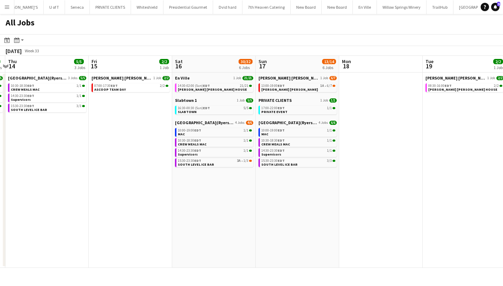
scroll to position [0, 246]
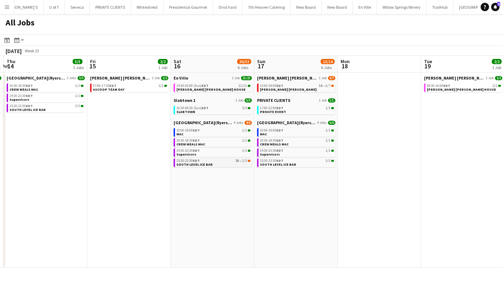
click at [234, 161] on div "15:30-23:30 EDT 3A • 1/3" at bounding box center [213, 160] width 74 height 3
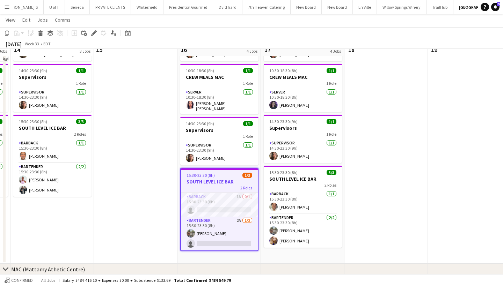
scroll to position [69, 0]
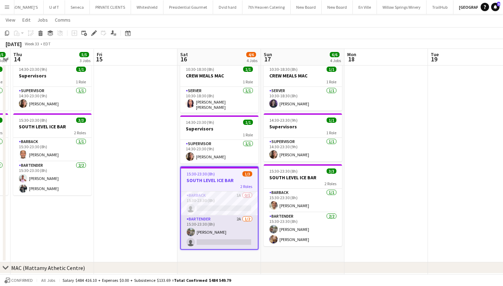
click at [226, 239] on app-card-role "BARTENDER 2A 1/2 15:30-23:30 (8h) Luis Briceno single-neutral-actions" at bounding box center [219, 232] width 77 height 34
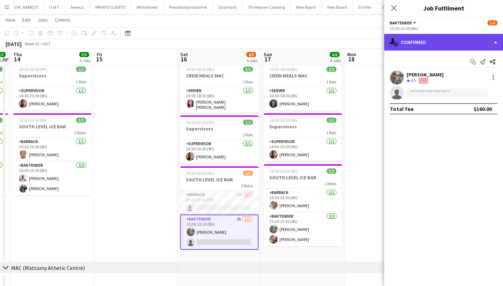
click at [439, 42] on div "single-neutral-actions-check-2 Confirmed" at bounding box center [443, 42] width 119 height 17
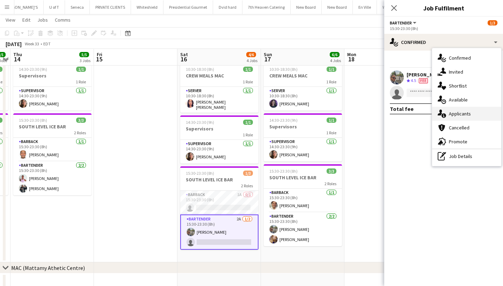
click at [471, 119] on div "single-neutral-actions-information Applicants" at bounding box center [466, 114] width 69 height 14
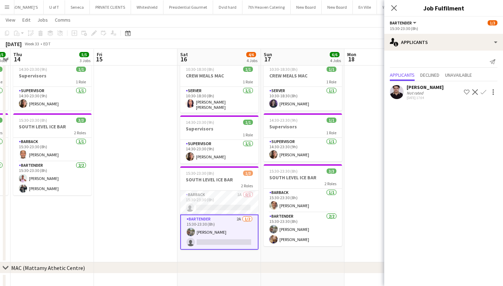
click at [474, 90] on app-icon "Decline" at bounding box center [475, 92] width 6 height 6
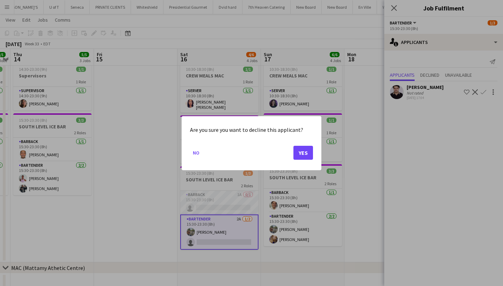
scroll to position [0, 0]
click at [297, 153] on button "Yes" at bounding box center [303, 153] width 20 height 14
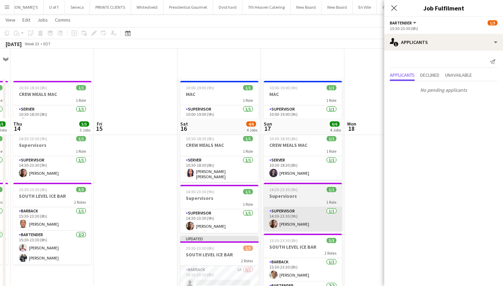
scroll to position [69, 0]
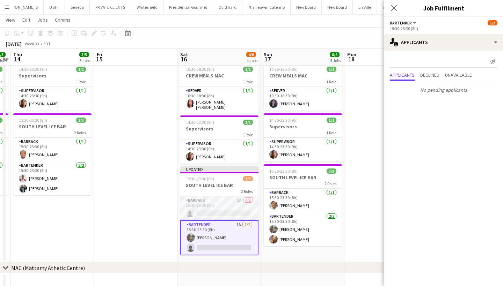
click at [217, 209] on app-card-role "BARBACK 1A 0/1 15:30-23:30 (8h) single-neutral-actions" at bounding box center [219, 209] width 78 height 24
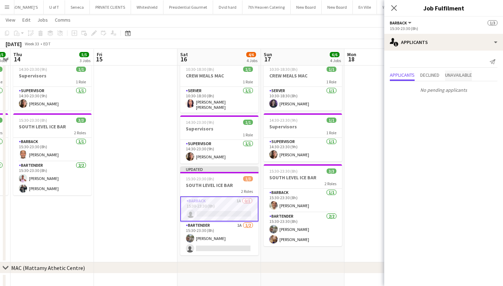
click at [453, 74] on span "Unavailable" at bounding box center [458, 75] width 27 height 5
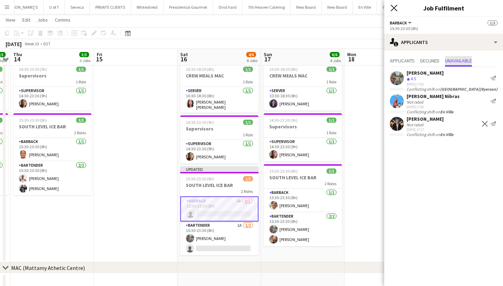
click at [394, 8] on icon at bounding box center [393, 8] width 7 height 7
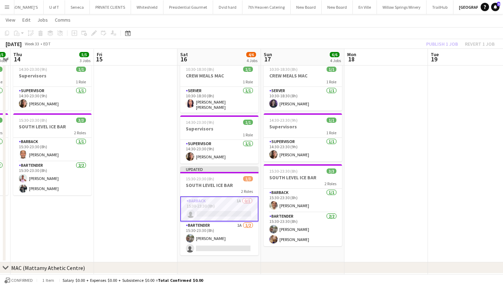
click at [7, 9] on app-icon "Menu" at bounding box center [7, 7] width 6 height 6
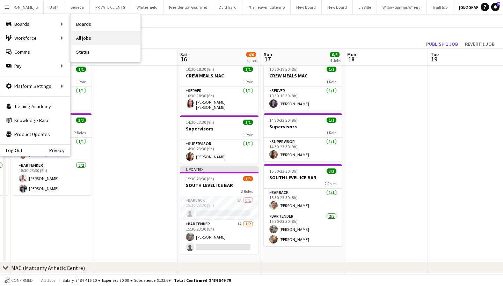
click at [97, 36] on link "All jobs" at bounding box center [106, 38] width 70 height 14
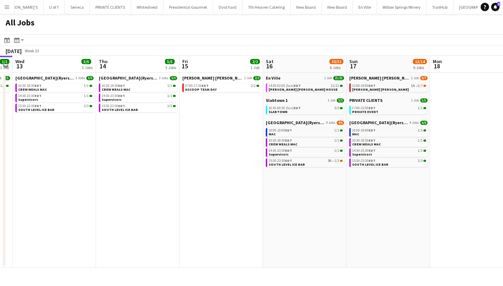
scroll to position [0, 322]
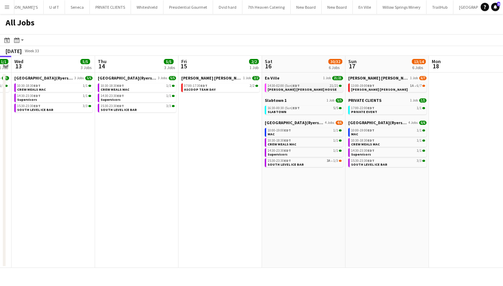
click at [291, 88] on span "[PERSON_NAME] [PERSON_NAME] HOUSE" at bounding box center [301, 89] width 69 height 5
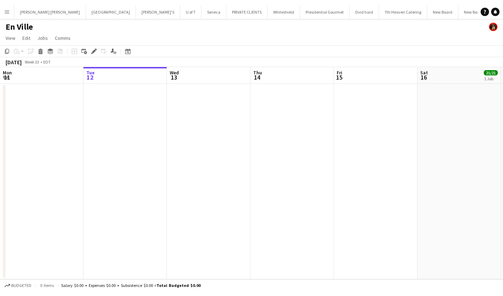
scroll to position [0, 240]
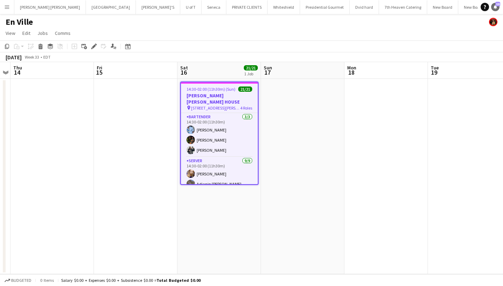
click at [497, 7] on link "Notifications 10" at bounding box center [495, 7] width 8 height 8
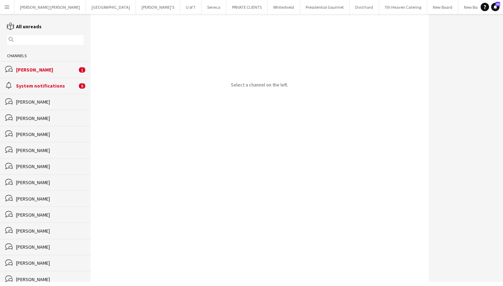
click at [54, 72] on div "[PERSON_NAME]" at bounding box center [46, 70] width 61 height 6
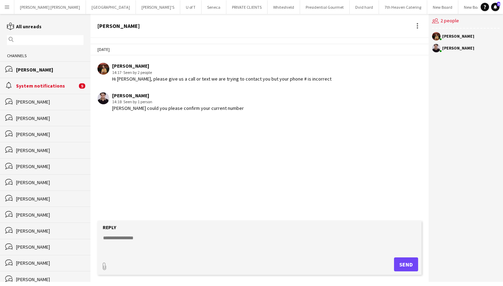
click at [118, 239] on textarea at bounding box center [260, 244] width 317 height 18
type textarea "**********"
click at [408, 265] on button "Send" at bounding box center [406, 265] width 24 height 14
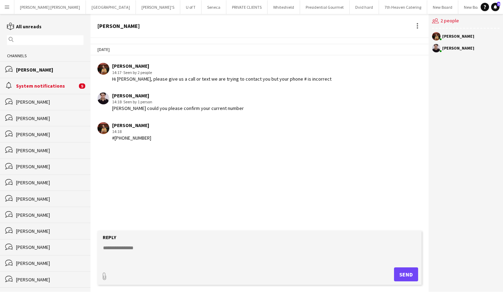
click at [6, 6] on app-icon "Menu" at bounding box center [7, 7] width 6 height 6
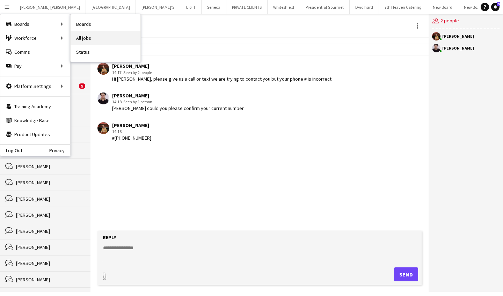
click at [100, 36] on link "All jobs" at bounding box center [106, 38] width 70 height 14
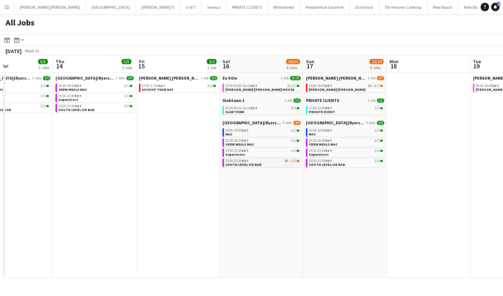
scroll to position [0, 198]
click at [264, 165] on link "15:30-23:30 EDT 3A • 1/3 SOUTH LEVEL ICE BAR" at bounding box center [261, 162] width 74 height 8
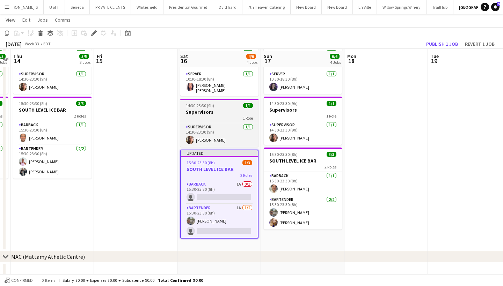
scroll to position [88, 0]
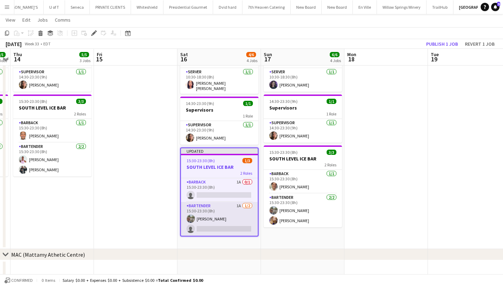
click at [229, 226] on app-card-role "BARTENDER 1A [DATE] 15:30-23:30 (8h) [PERSON_NAME] single-neutral-actions" at bounding box center [219, 219] width 77 height 34
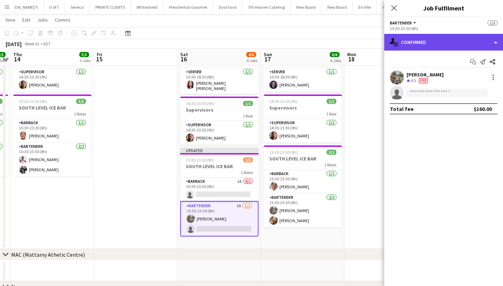
click at [443, 40] on div "single-neutral-actions-check-2 Confirmed" at bounding box center [443, 42] width 119 height 17
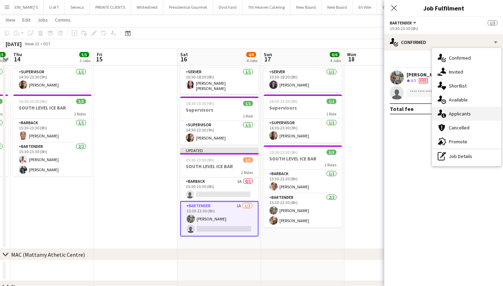
click at [468, 118] on div "single-neutral-actions-information Applicants" at bounding box center [466, 114] width 69 height 14
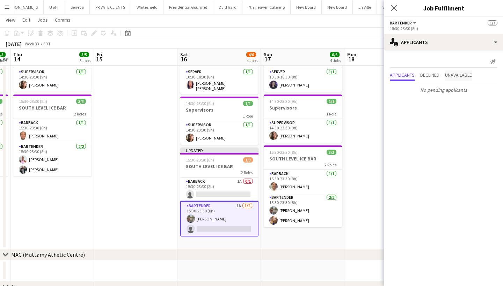
click at [467, 74] on span "Unavailable" at bounding box center [458, 75] width 27 height 5
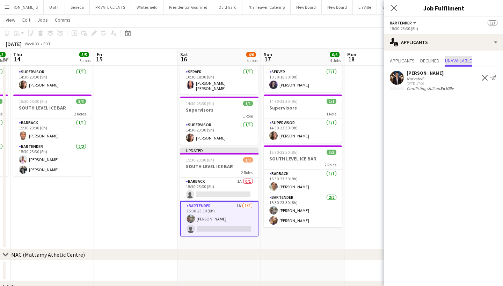
click at [5, 8] on app-icon "Menu" at bounding box center [7, 7] width 6 height 6
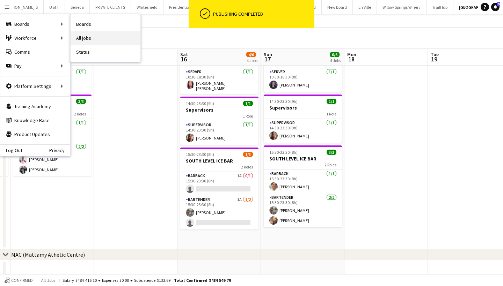
click at [94, 37] on link "All jobs" at bounding box center [106, 38] width 70 height 14
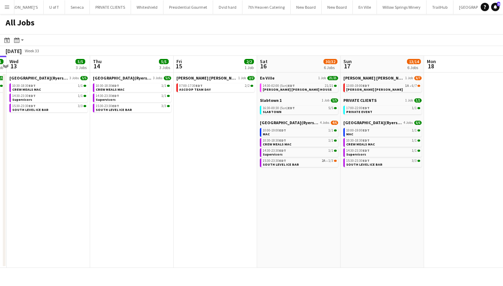
scroll to position [0, 335]
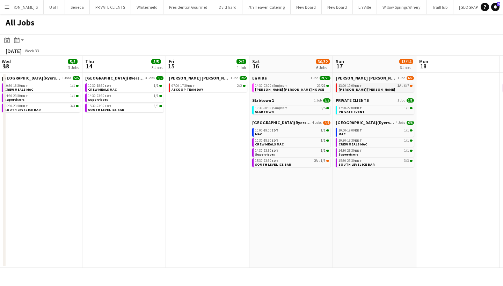
click at [374, 90] on link "13:00-19:00 EDT 1A • 6/7 [PERSON_NAME] [PERSON_NAME]" at bounding box center [375, 87] width 74 height 8
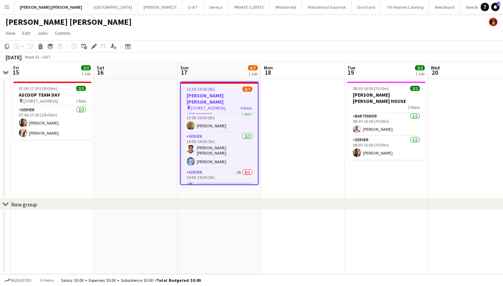
scroll to position [48, 0]
click at [212, 177] on app-card-role "SERVER 1A 0/1 14:00-19:00 (5h) single-neutral-actions" at bounding box center [219, 181] width 77 height 24
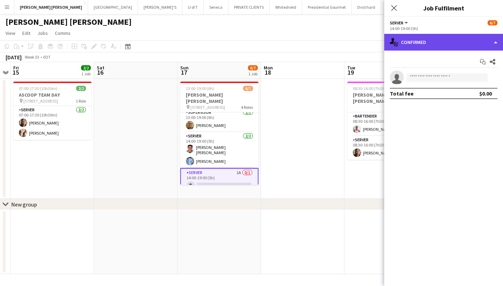
click at [454, 41] on div "single-neutral-actions-check-2 Confirmed" at bounding box center [443, 42] width 119 height 17
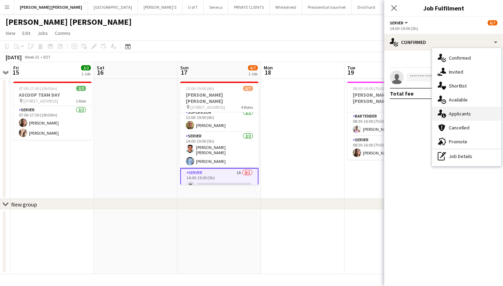
click at [467, 111] on div "single-neutral-actions-information Applicants" at bounding box center [466, 114] width 69 height 14
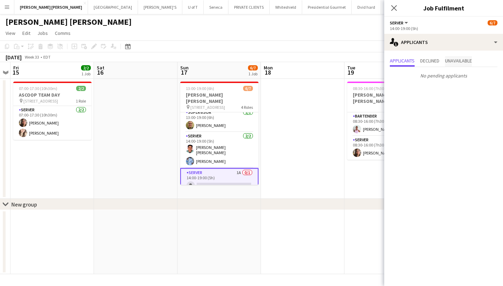
click at [463, 64] on span "Unavailable" at bounding box center [458, 61] width 27 height 10
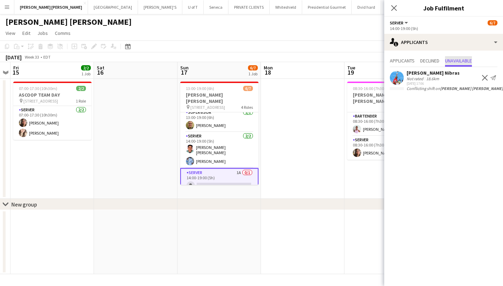
click at [485, 74] on button "Decline" at bounding box center [484, 78] width 8 height 8
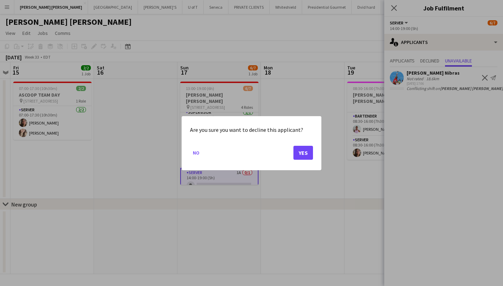
click at [299, 148] on button "Yes" at bounding box center [303, 153] width 20 height 14
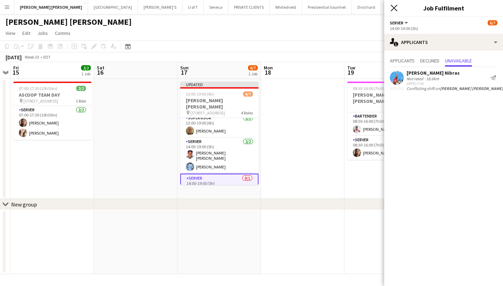
click at [394, 6] on icon "Close pop-in" at bounding box center [393, 8] width 7 height 7
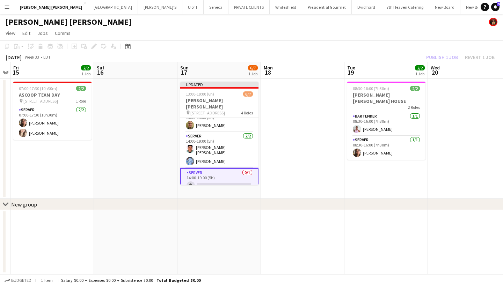
click at [219, 179] on app-card-role "SERVER 0/1 14:00-19:00 (5h) single-neutral-actions" at bounding box center [219, 180] width 78 height 25
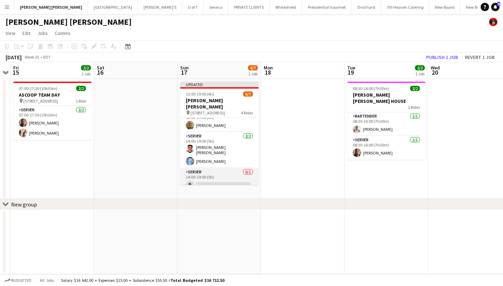
scroll to position [52, 0]
click at [219, 179] on app-card-role "SERVER 0/1 14:00-19:00 (5h) single-neutral-actions" at bounding box center [219, 182] width 78 height 24
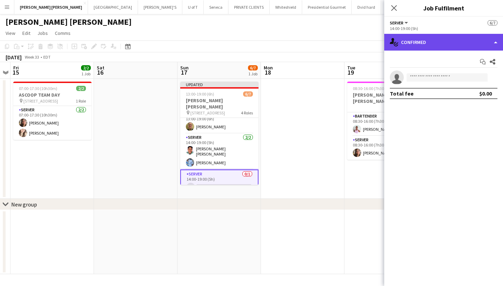
click at [438, 44] on div "single-neutral-actions-check-2 Confirmed" at bounding box center [443, 42] width 119 height 17
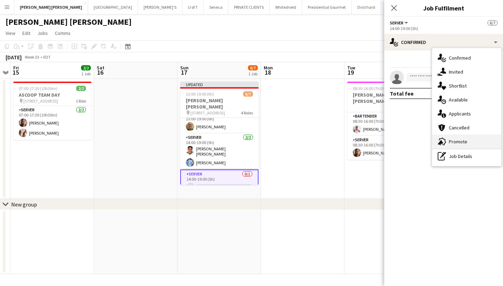
click at [469, 141] on div "advertising-megaphone Promote" at bounding box center [466, 142] width 69 height 14
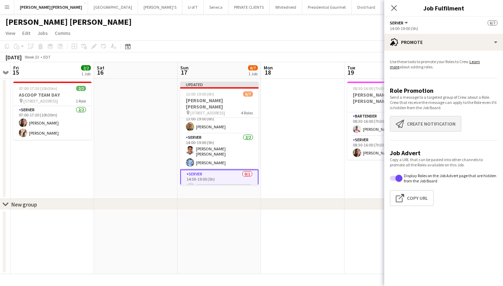
click at [445, 129] on button "Create notification Create notification" at bounding box center [426, 124] width 72 height 16
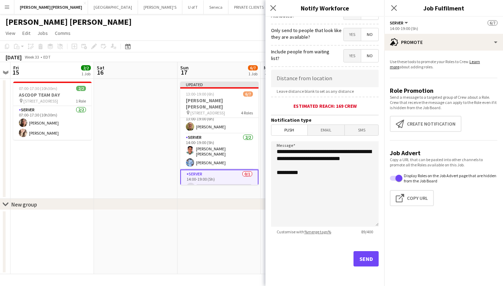
scroll to position [98, 0]
click at [364, 259] on button "Send" at bounding box center [365, 258] width 25 height 15
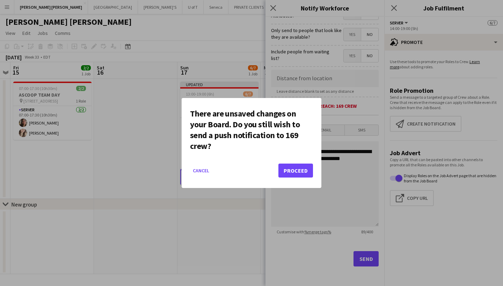
click at [295, 168] on button "Proceed" at bounding box center [295, 171] width 35 height 14
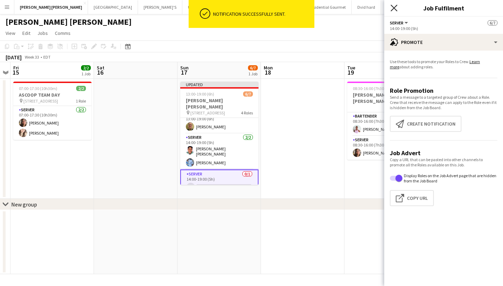
click at [393, 5] on icon "Close pop-in" at bounding box center [393, 8] width 7 height 7
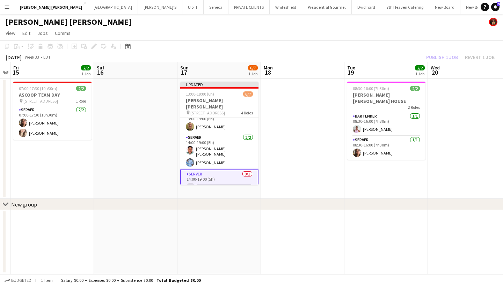
click at [204, 180] on app-card-role "SERVER 0/1 14:00-19:00 (5h) single-neutral-actions" at bounding box center [219, 182] width 78 height 25
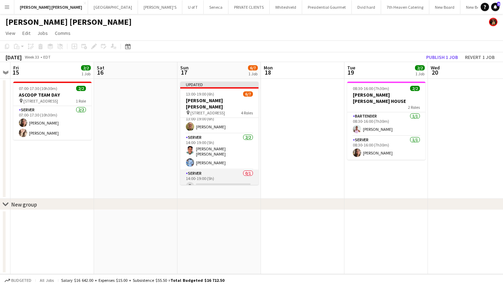
click at [204, 180] on app-card-role "SERVER 0/1 14:00-19:00 (5h) single-neutral-actions" at bounding box center [219, 182] width 78 height 24
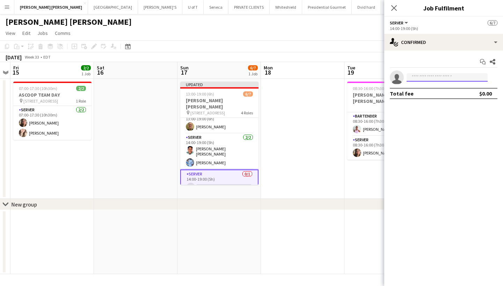
click at [421, 79] on input at bounding box center [446, 77] width 81 height 8
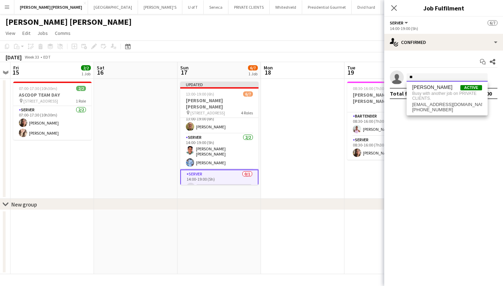
type input "*"
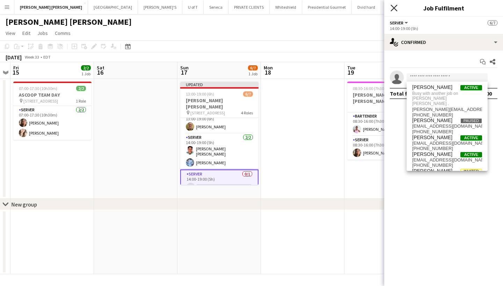
click at [393, 7] on icon "Close pop-in" at bounding box center [393, 8] width 7 height 7
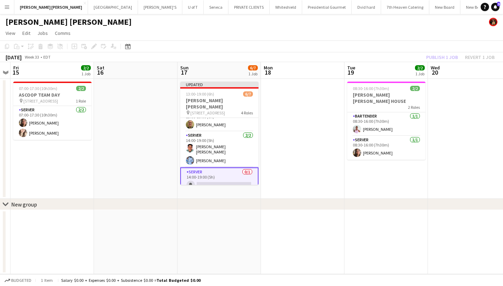
scroll to position [53, 0]
click at [220, 180] on app-card-role "SERVER 0/1 14:00-19:00 (5h) single-neutral-actions" at bounding box center [219, 180] width 78 height 25
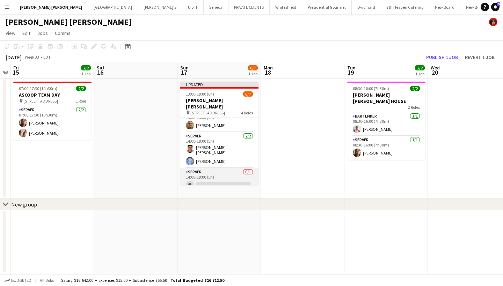
scroll to position [52, 0]
click at [438, 57] on button "Publish 1 job" at bounding box center [441, 57] width 37 height 9
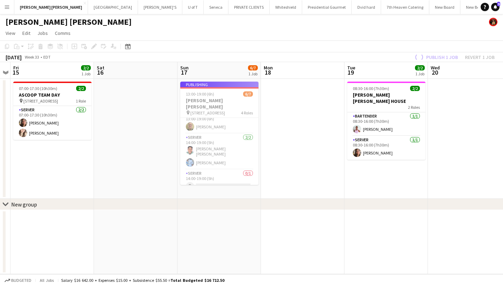
scroll to position [46, 0]
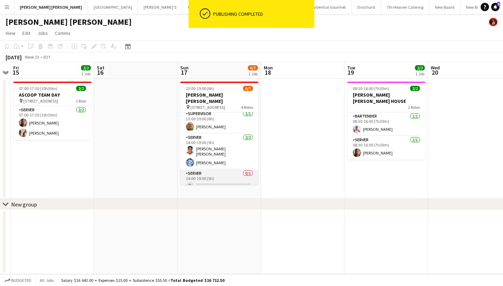
click at [218, 178] on app-card-role "SERVER 0/1 14:00-19:00 (5h) single-neutral-actions" at bounding box center [219, 182] width 78 height 24
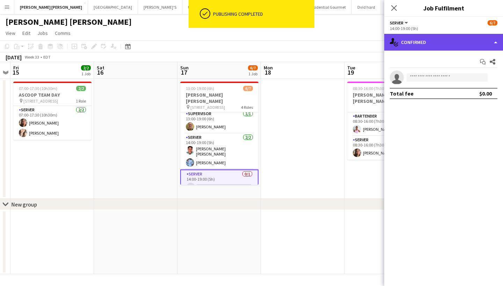
click at [441, 40] on div "single-neutral-actions-check-2 Confirmed" at bounding box center [443, 42] width 119 height 17
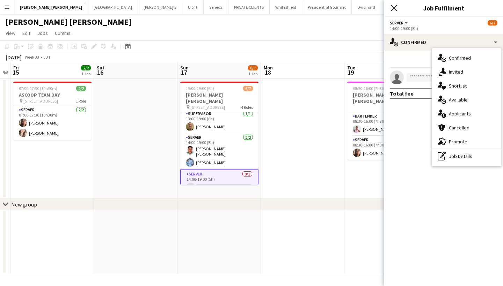
click at [393, 8] on icon at bounding box center [393, 8] width 7 height 7
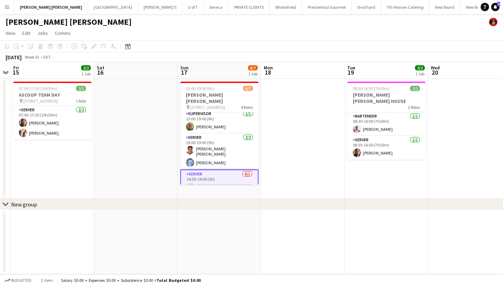
click at [9, 7] on app-icon "Menu" at bounding box center [7, 7] width 6 height 6
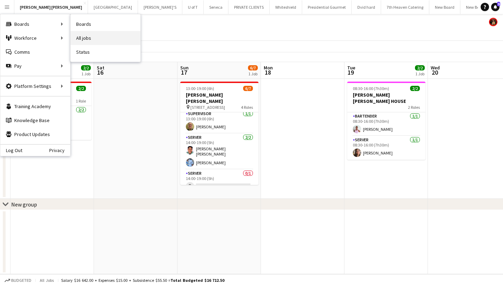
click at [98, 38] on link "All jobs" at bounding box center [106, 38] width 70 height 14
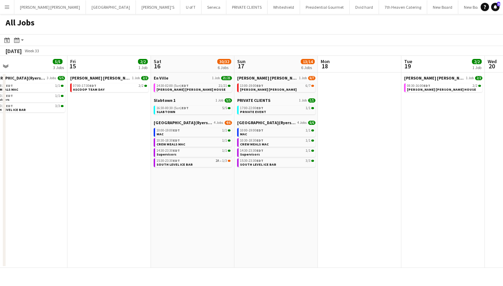
scroll to position [0, 271]
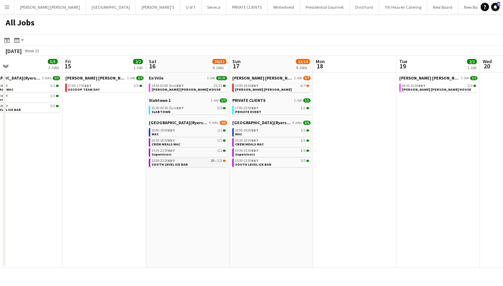
click at [182, 161] on div "15:30-23:30 EDT 2A • 1/3" at bounding box center [188, 160] width 74 height 3
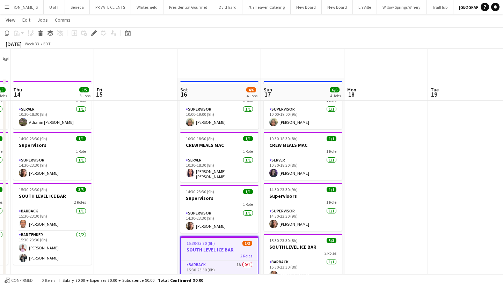
scroll to position [58, 0]
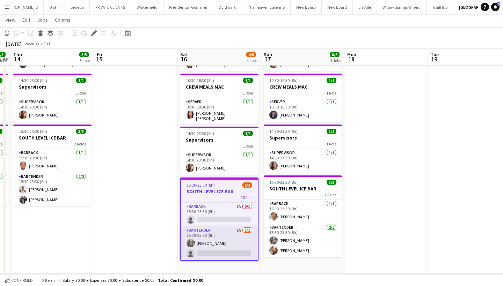
click at [211, 252] on app-card-role "BARTENDER 1A 1/2 15:30-23:30 (8h) Luis Briceno single-neutral-actions" at bounding box center [219, 244] width 77 height 34
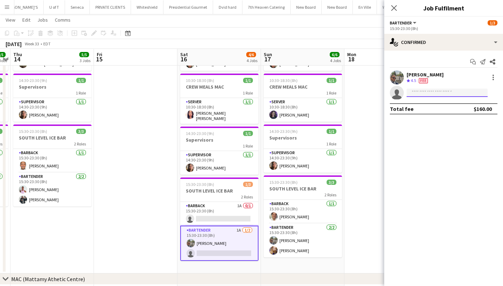
click at [427, 91] on input at bounding box center [446, 93] width 81 height 8
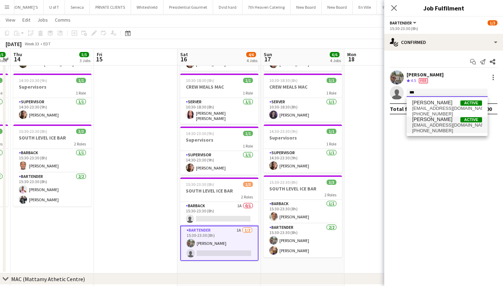
type input "***"
click at [430, 122] on span "Nitin Seth" at bounding box center [432, 120] width 40 height 6
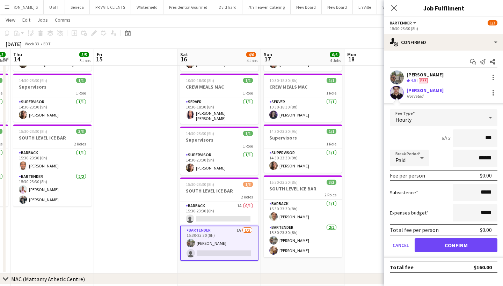
type input "**"
type input "***"
click at [464, 245] on button "Confirm" at bounding box center [455, 245] width 83 height 14
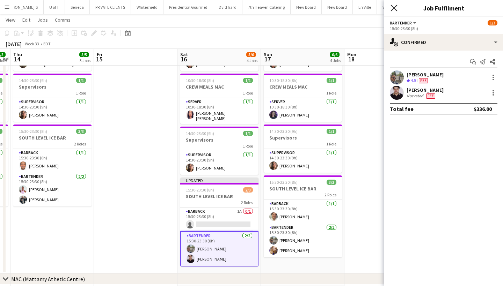
click at [391, 6] on icon at bounding box center [393, 8] width 7 height 7
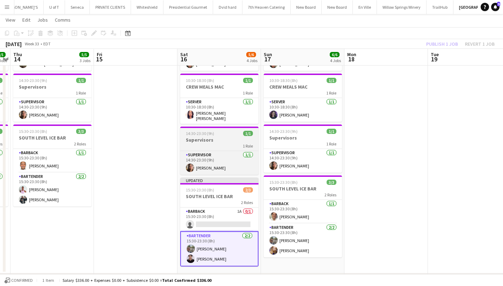
click at [216, 143] on div "1 Role" at bounding box center [219, 146] width 78 height 6
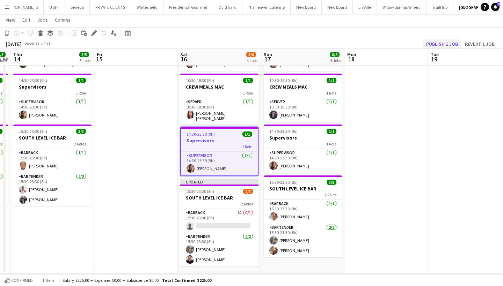
click at [447, 45] on button "Publish 1 job" at bounding box center [441, 43] width 37 height 9
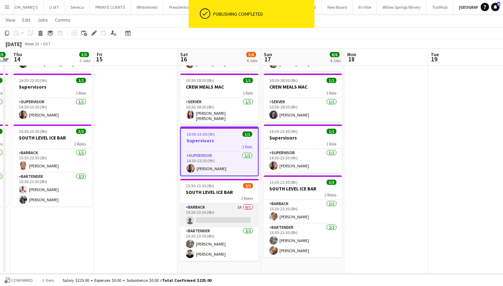
click at [210, 218] on app-card-role "BARBACK 1A 0/1 15:30-23:30 (8h) single-neutral-actions" at bounding box center [219, 216] width 78 height 24
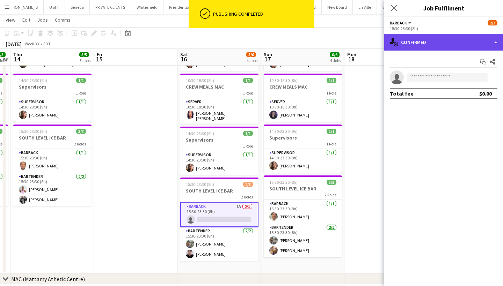
click at [444, 39] on div "single-neutral-actions-check-2 Confirmed" at bounding box center [443, 42] width 119 height 17
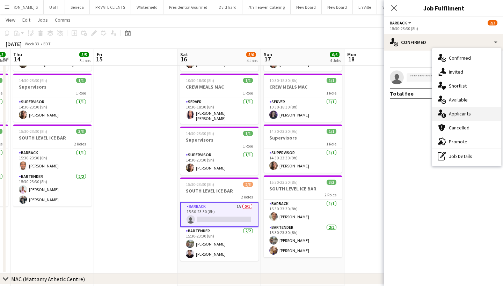
click at [473, 113] on div "single-neutral-actions-information Applicants" at bounding box center [466, 114] width 69 height 14
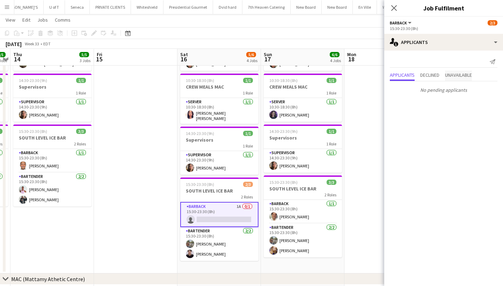
click at [468, 74] on span "Unavailable" at bounding box center [458, 75] width 27 height 5
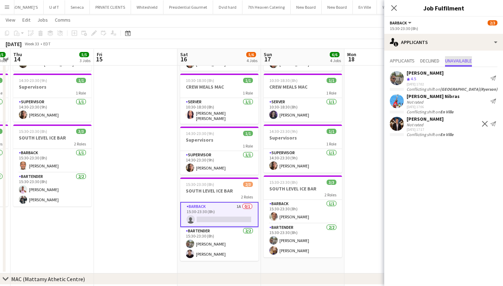
click at [483, 127] on app-icon "Decline" at bounding box center [485, 124] width 6 height 6
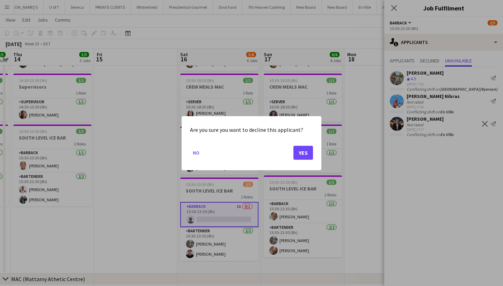
click at [298, 151] on button "Yes" at bounding box center [303, 153] width 20 height 14
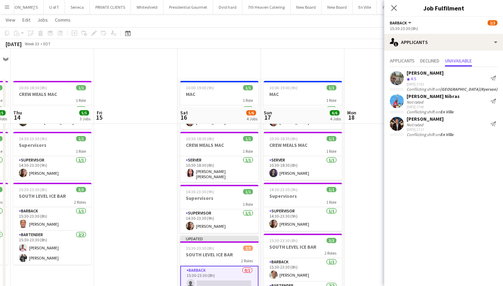
scroll to position [58, 0]
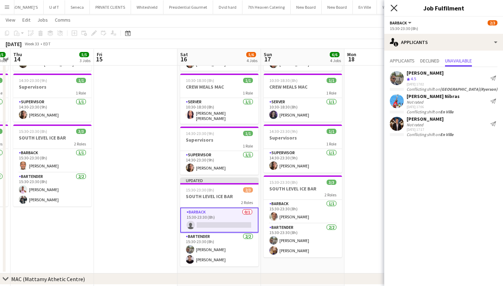
click at [393, 8] on icon at bounding box center [393, 8] width 7 height 7
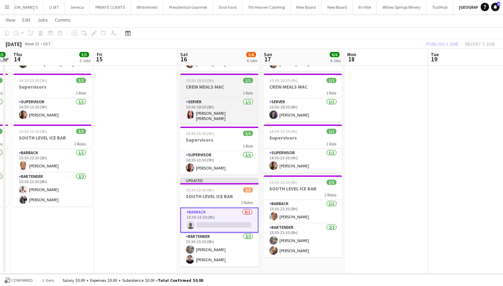
click at [238, 76] on app-job-card "10:30-18:30 (8h) 1/1 CREW MEALS MAC 1 Role SERVER 1/1 10:30-18:30 (8h) Wendy Al…" at bounding box center [219, 99] width 78 height 50
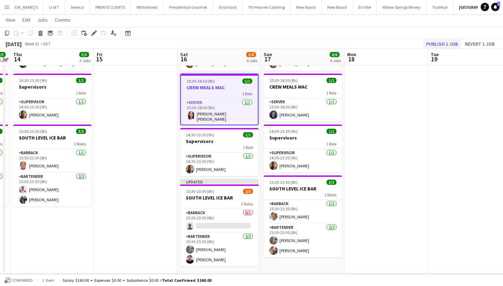
click at [456, 44] on button "Publish 1 job" at bounding box center [441, 43] width 37 height 9
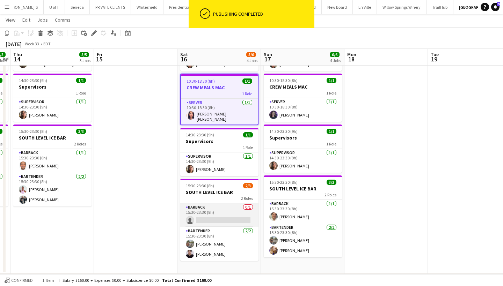
click at [215, 217] on app-card-role "BARBACK 0/1 15:30-23:30 (8h) single-neutral-actions" at bounding box center [219, 216] width 78 height 24
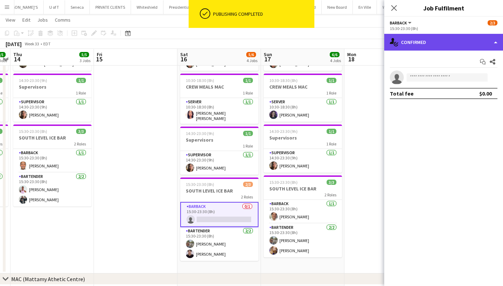
click at [435, 38] on div "single-neutral-actions-check-2 Confirmed" at bounding box center [443, 42] width 119 height 17
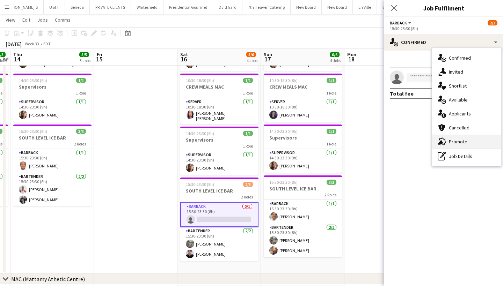
click at [464, 144] on div "advertising-megaphone Promote" at bounding box center [466, 142] width 69 height 14
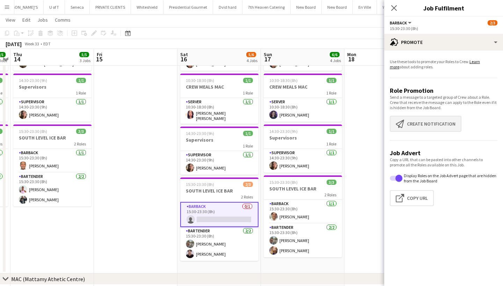
click at [447, 118] on button "Create notification Create notification" at bounding box center [426, 124] width 72 height 16
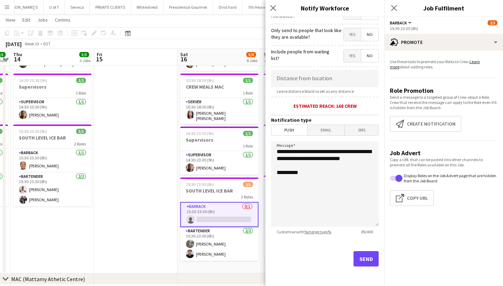
scroll to position [98, 0]
click at [365, 257] on button "Send" at bounding box center [365, 258] width 25 height 15
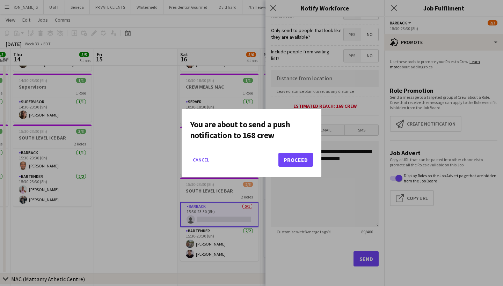
click at [301, 157] on button "Proceed" at bounding box center [295, 160] width 35 height 14
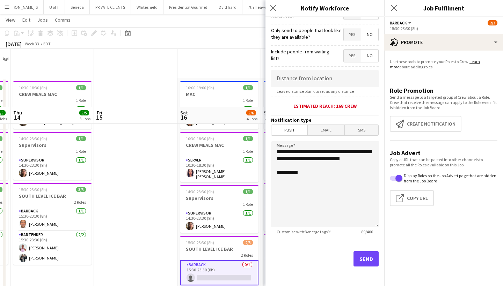
scroll to position [58, 0]
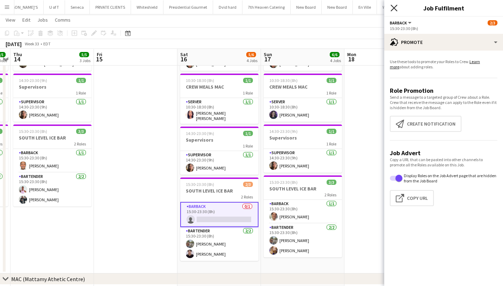
click at [392, 6] on icon at bounding box center [393, 8] width 7 height 7
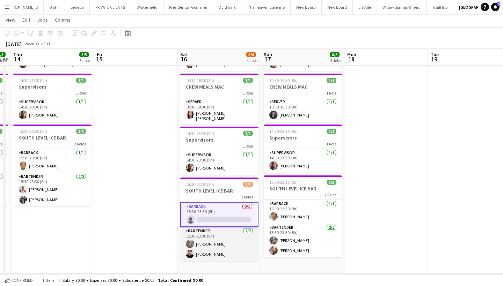
click at [191, 250] on app-user-avatar at bounding box center [190, 254] width 8 height 8
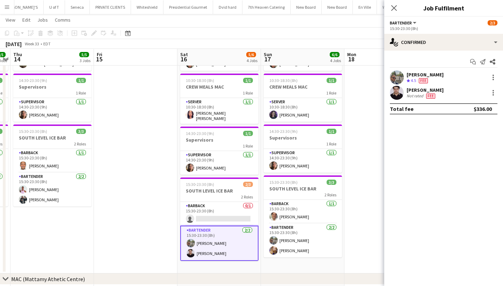
click at [403, 91] on app-user-avatar at bounding box center [397, 93] width 14 height 14
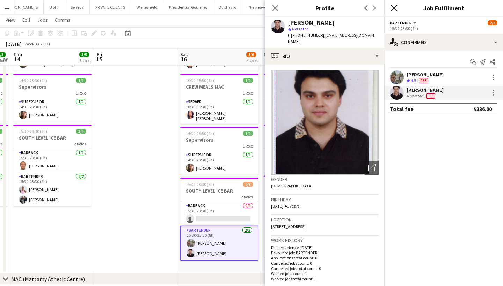
click at [393, 6] on icon "Close pop-in" at bounding box center [393, 8] width 7 height 7
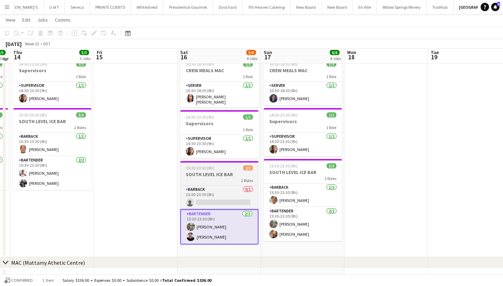
scroll to position [67, 0]
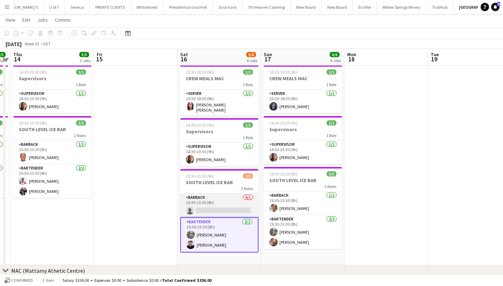
click at [222, 208] on app-card-role "BARBACK 0/1 15:30-23:30 (8h) single-neutral-actions" at bounding box center [219, 206] width 78 height 24
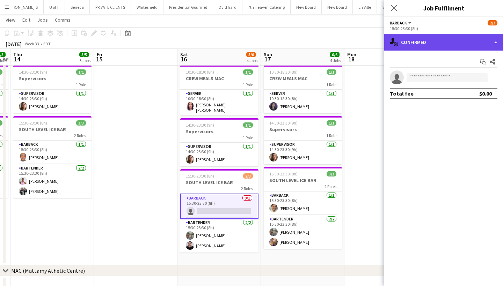
click at [419, 40] on div "single-neutral-actions-check-2 Confirmed" at bounding box center [443, 42] width 119 height 17
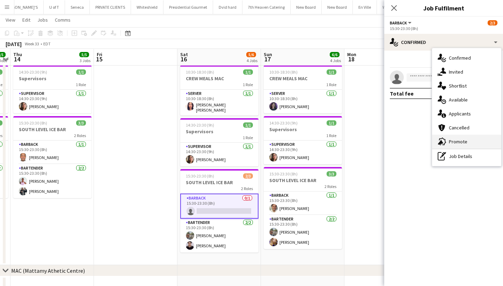
click at [460, 146] on div "advertising-megaphone Promote" at bounding box center [466, 142] width 69 height 14
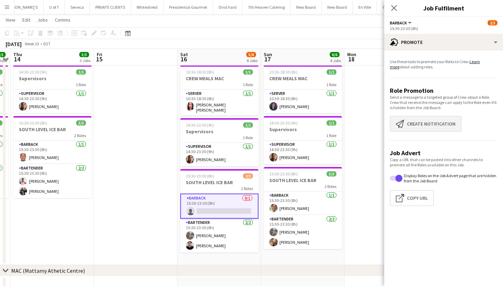
click at [443, 129] on button "Create notification Create notification" at bounding box center [426, 124] width 72 height 16
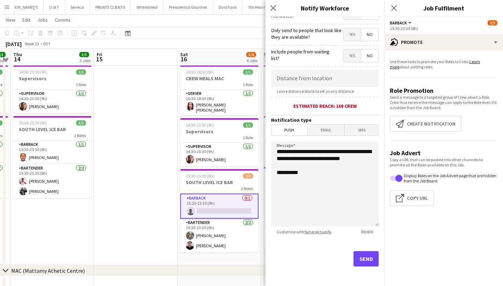
scroll to position [98, 0]
click at [373, 259] on button "Send" at bounding box center [365, 258] width 25 height 15
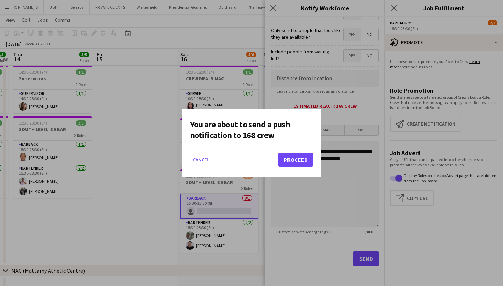
scroll to position [0, 0]
click at [303, 156] on button "Proceed" at bounding box center [295, 160] width 35 height 14
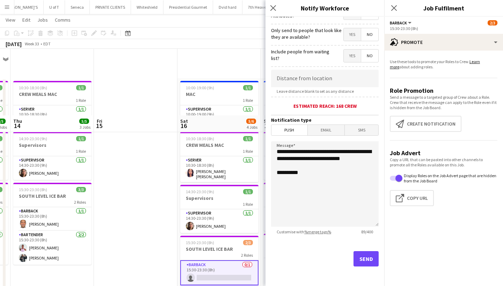
scroll to position [67, 0]
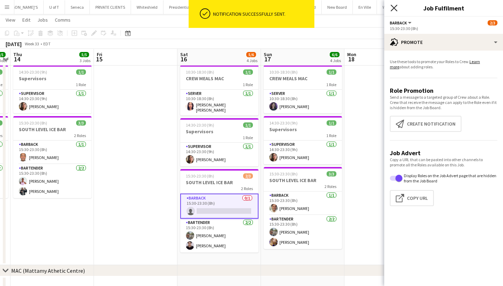
click at [392, 7] on icon "Close pop-in" at bounding box center [393, 8] width 7 height 7
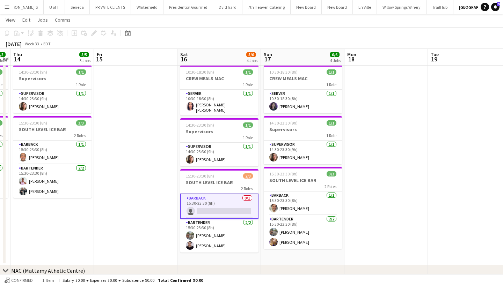
click at [224, 208] on app-card-role "BARBACK 0/1 15:30-23:30 (8h) single-neutral-actions" at bounding box center [219, 206] width 78 height 25
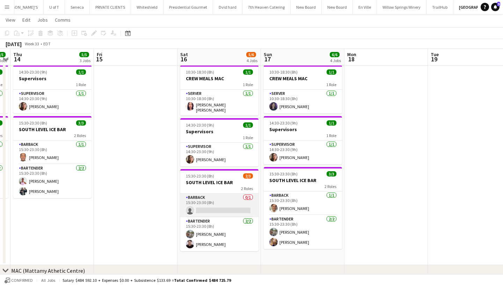
click at [224, 208] on app-card-role "BARBACK 0/1 15:30-23:30 (8h) single-neutral-actions" at bounding box center [219, 206] width 78 height 24
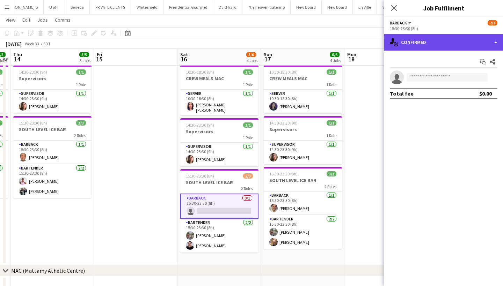
click at [466, 45] on div "single-neutral-actions-check-2 Confirmed" at bounding box center [443, 42] width 119 height 17
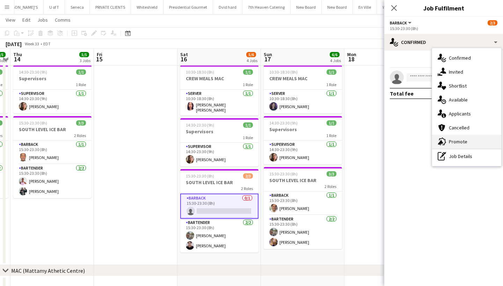
click at [464, 142] on div "advertising-megaphone Promote" at bounding box center [466, 142] width 69 height 14
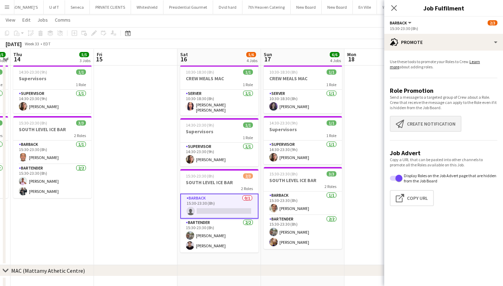
click at [446, 121] on button "Create notification Create notification" at bounding box center [426, 124] width 72 height 16
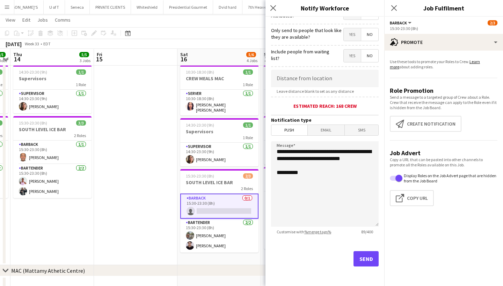
scroll to position [98, 0]
click at [370, 263] on button "Send" at bounding box center [365, 258] width 25 height 15
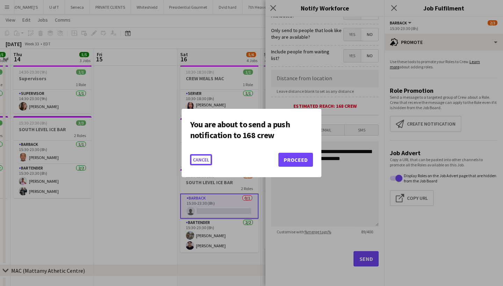
scroll to position [0, 0]
click at [295, 162] on button "Proceed" at bounding box center [295, 160] width 35 height 14
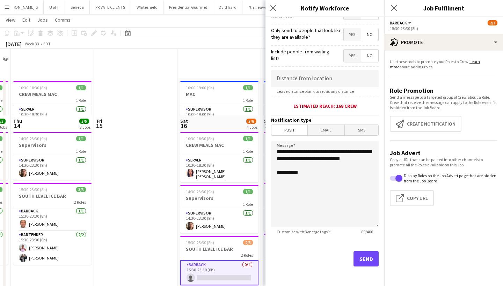
scroll to position [67, 0]
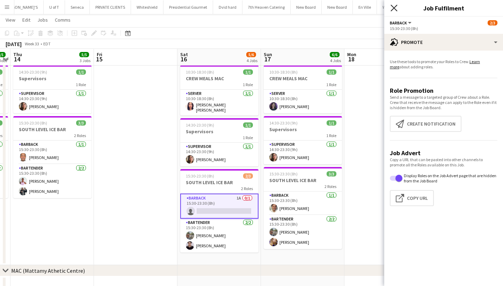
click at [394, 8] on icon at bounding box center [393, 8] width 7 height 7
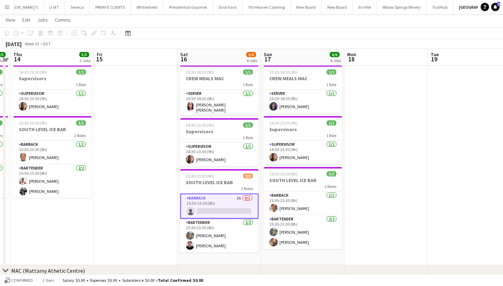
click at [230, 212] on app-card-role "BARBACK 1A 0/1 15:30-23:30 (8h) single-neutral-actions" at bounding box center [219, 206] width 78 height 25
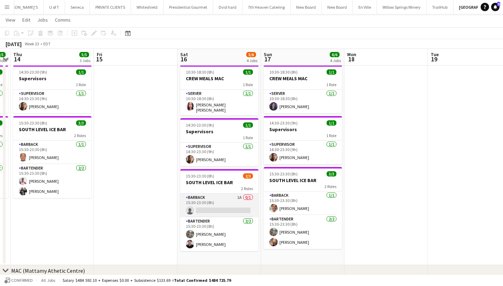
click at [230, 212] on app-card-role "BARBACK 1A 0/1 15:30-23:30 (8h) single-neutral-actions" at bounding box center [219, 206] width 78 height 24
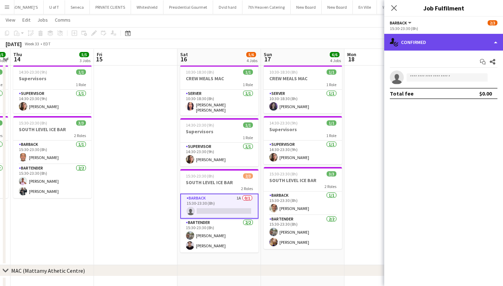
click at [439, 42] on div "single-neutral-actions-check-2 Confirmed" at bounding box center [443, 42] width 119 height 17
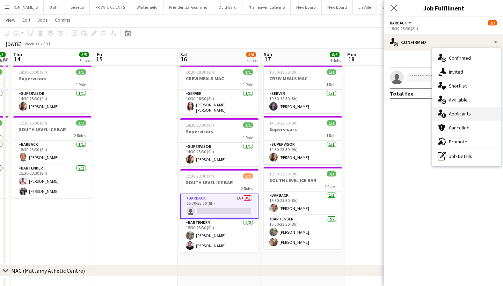
click at [473, 114] on div "single-neutral-actions-information Applicants" at bounding box center [466, 114] width 69 height 14
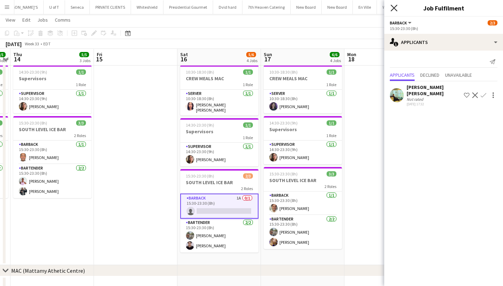
click at [392, 7] on icon at bounding box center [393, 8] width 7 height 7
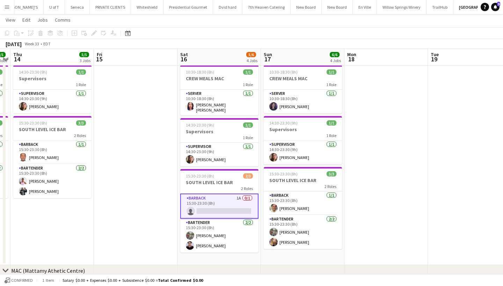
click at [219, 209] on app-card-role "BARBACK 1A 0/1 15:30-23:30 (8h) single-neutral-actions" at bounding box center [219, 206] width 78 height 25
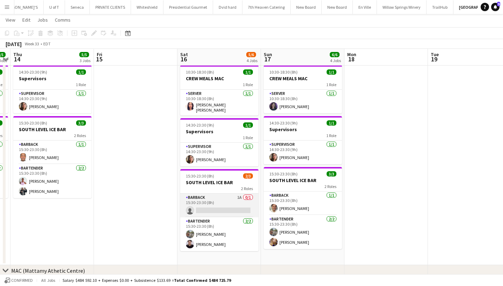
click at [219, 209] on app-card-role "BARBACK 1A 0/1 15:30-23:30 (8h) single-neutral-actions" at bounding box center [219, 206] width 78 height 24
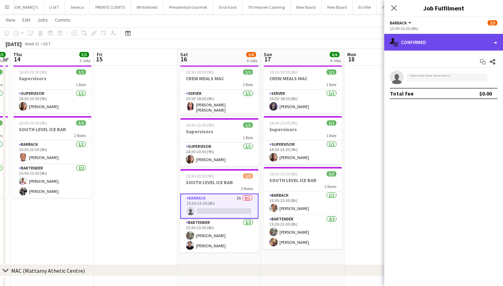
click at [449, 39] on div "single-neutral-actions-check-2 Confirmed" at bounding box center [443, 42] width 119 height 17
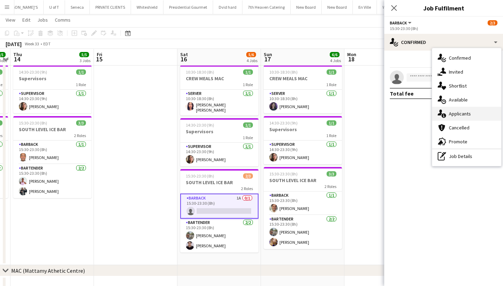
click at [467, 113] on div "single-neutral-actions-information Applicants" at bounding box center [466, 114] width 69 height 14
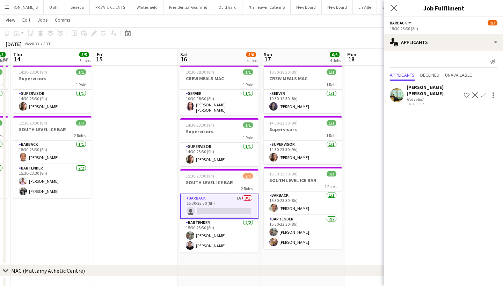
click at [484, 93] on app-icon "Confirm" at bounding box center [483, 96] width 6 height 6
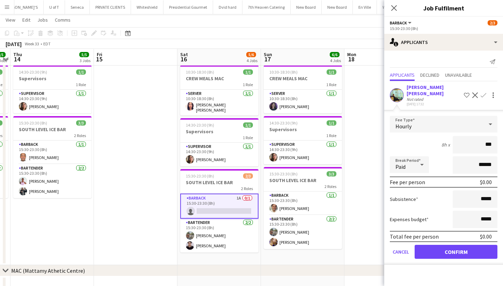
type input "**"
type input "***"
click at [445, 246] on button "Confirm" at bounding box center [455, 252] width 83 height 14
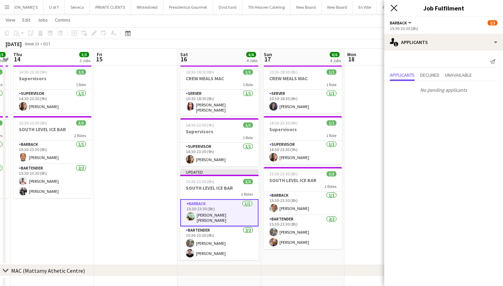
click at [394, 8] on icon "Close pop-in" at bounding box center [393, 8] width 7 height 7
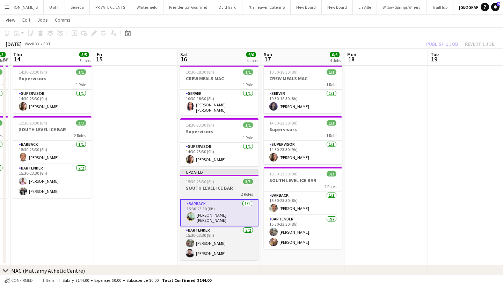
click at [216, 182] on app-job-card "Updated 15:30-23:30 (8h) 3/3 SOUTH LEVEL ICE BAR 2 Roles BARBACK 1/1 15:30-23:3…" at bounding box center [219, 214] width 78 height 91
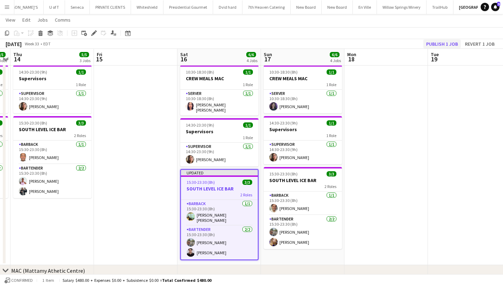
click at [449, 43] on button "Publish 1 job" at bounding box center [441, 43] width 37 height 9
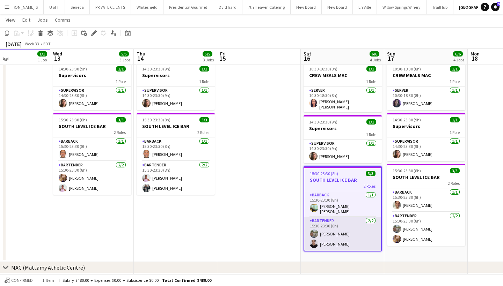
scroll to position [69, 0]
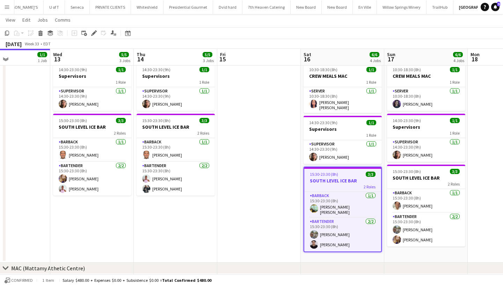
click at [5, 6] on app-icon "Menu" at bounding box center [7, 7] width 6 height 6
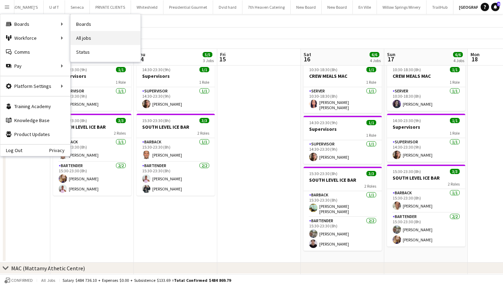
click at [101, 40] on link "All jobs" at bounding box center [106, 38] width 70 height 14
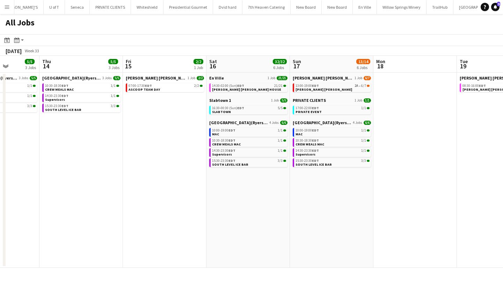
scroll to position [0, 212]
click at [346, 88] on link "13:00-19:00 EDT 2A • 6/7 miller lash" at bounding box center [331, 87] width 74 height 8
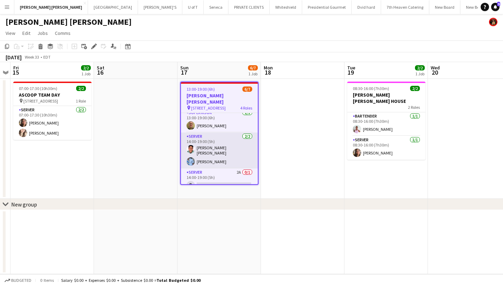
scroll to position [48, 0]
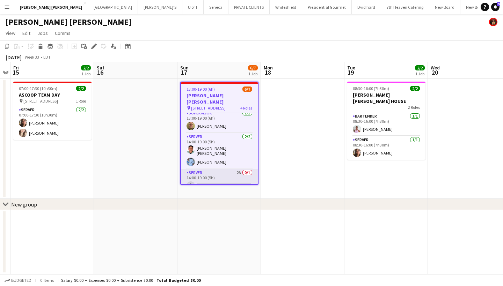
click at [222, 177] on app-card-role "SERVER 2A 0/1 14:00-19:00 (5h) single-neutral-actions" at bounding box center [219, 181] width 77 height 24
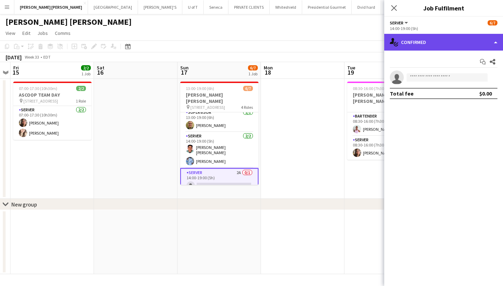
click at [437, 42] on div "single-neutral-actions-check-2 Confirmed" at bounding box center [443, 42] width 119 height 17
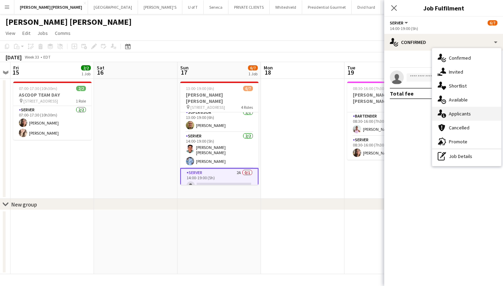
click at [466, 113] on div "single-neutral-actions-information Applicants" at bounding box center [466, 114] width 69 height 14
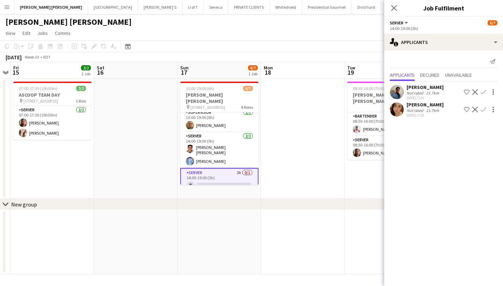
click at [483, 93] on app-icon "Confirm" at bounding box center [483, 92] width 6 height 6
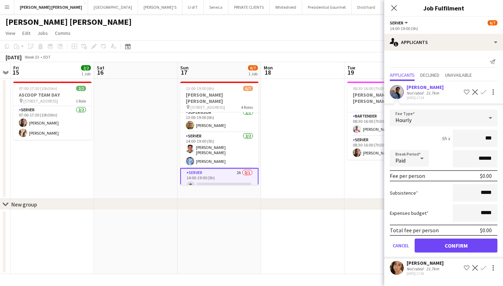
type input "**"
type input "***"
click at [496, 194] on input "*****" at bounding box center [474, 192] width 45 height 17
type input "**"
type input "***"
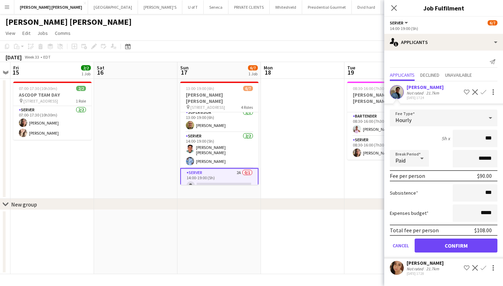
click at [486, 247] on button "Confirm" at bounding box center [455, 246] width 83 height 14
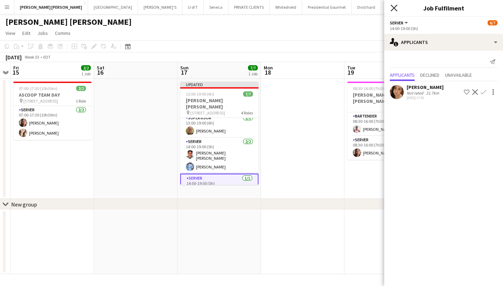
click at [393, 8] on icon at bounding box center [393, 8] width 7 height 7
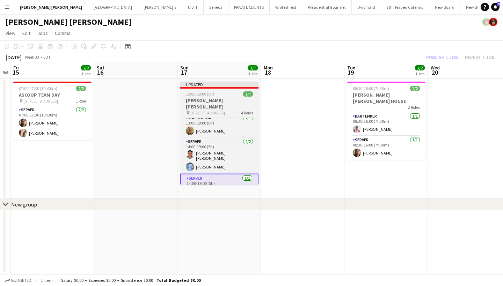
click at [228, 98] on h3 "[PERSON_NAME] [PERSON_NAME]" at bounding box center [219, 103] width 78 height 13
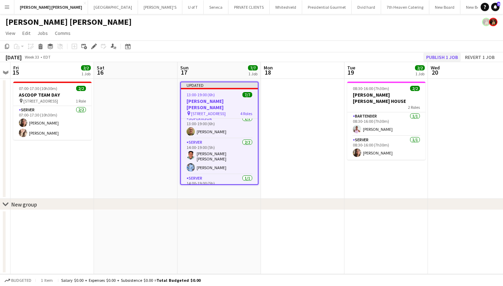
click at [440, 56] on button "Publish 1 job" at bounding box center [441, 57] width 37 height 9
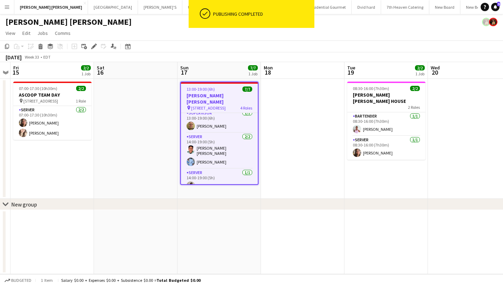
click at [7, 4] on button "Menu" at bounding box center [7, 7] width 14 height 14
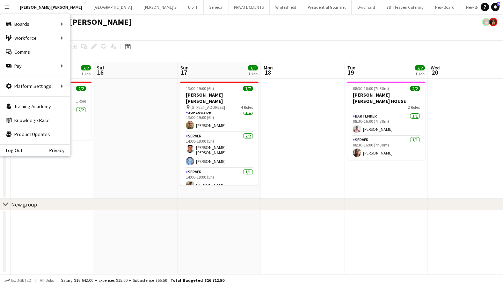
scroll to position [46, 0]
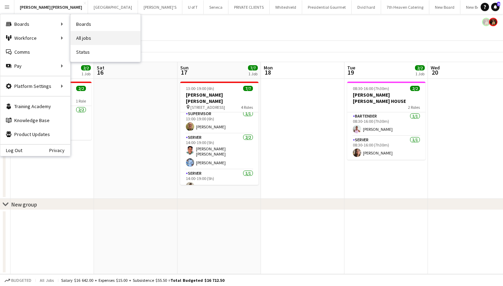
click at [101, 43] on link "All jobs" at bounding box center [106, 38] width 70 height 14
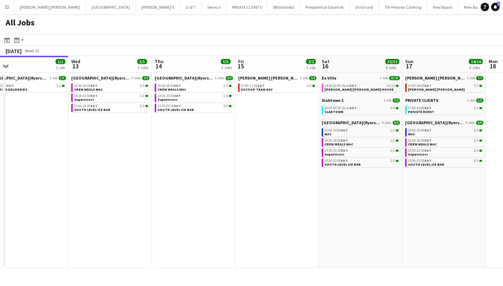
scroll to position [0, 259]
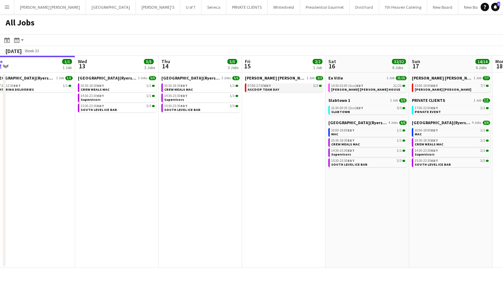
click at [283, 88] on link "07:00-17:30 EDT 2/2 ASCOOP TEAM DAY" at bounding box center [284, 87] width 74 height 8
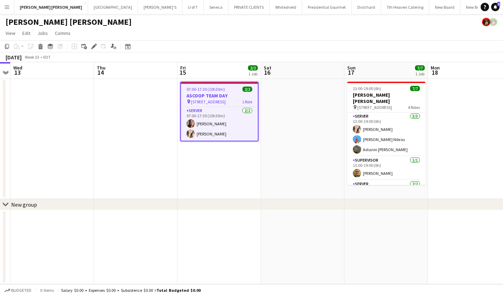
click at [8, 7] on app-icon "Menu" at bounding box center [7, 7] width 6 height 6
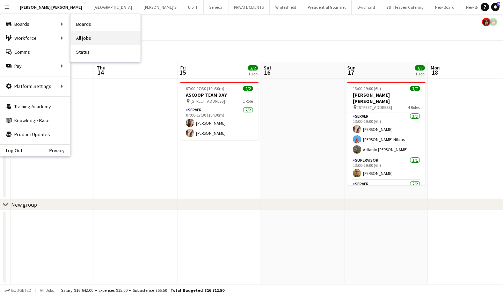
click at [110, 36] on link "All jobs" at bounding box center [106, 38] width 70 height 14
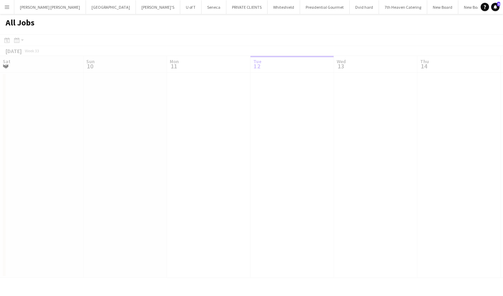
scroll to position [0, 167]
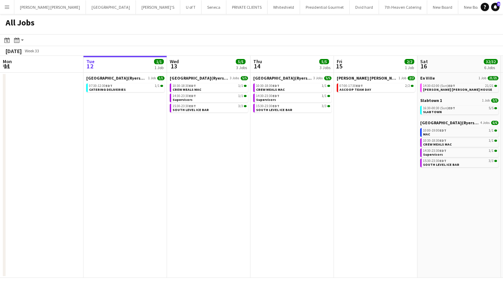
click at [5, 7] on app-icon "Menu" at bounding box center [7, 7] width 6 height 6
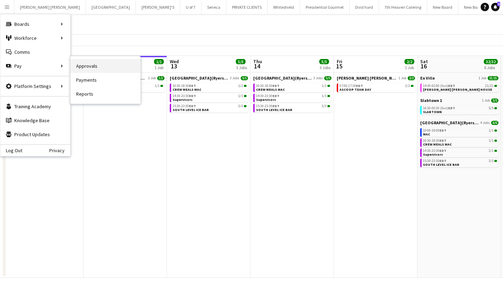
click at [83, 64] on link "Approvals" at bounding box center [106, 66] width 70 height 14
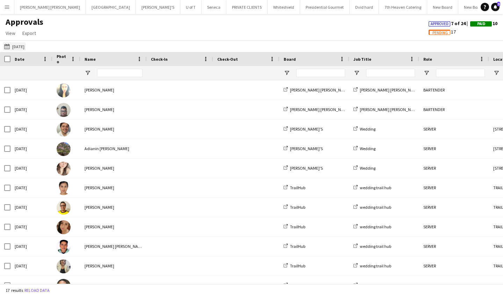
click at [3, 46] on button "[DATE] [DATE]" at bounding box center [14, 46] width 23 height 8
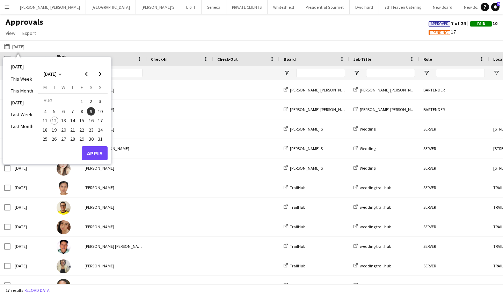
click at [53, 119] on span "12" at bounding box center [54, 121] width 8 height 8
click at [91, 155] on button "Apply" at bounding box center [95, 153] width 26 height 14
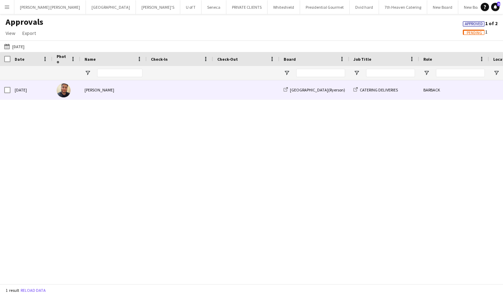
click at [174, 82] on span at bounding box center [180, 89] width 58 height 19
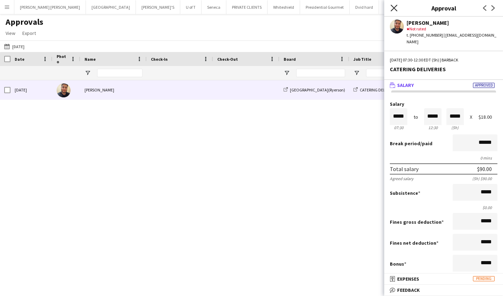
click at [392, 8] on icon "Close pop-in" at bounding box center [393, 8] width 7 height 7
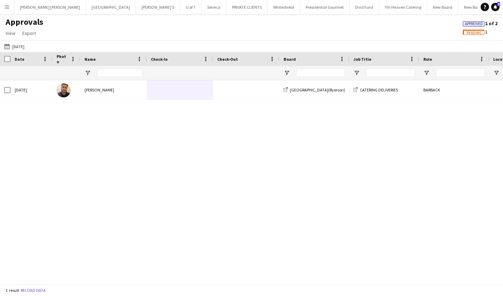
click at [9, 8] on app-icon "Menu" at bounding box center [7, 7] width 6 height 6
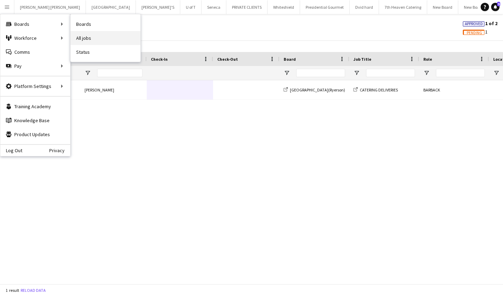
click at [98, 40] on link "All jobs" at bounding box center [106, 38] width 70 height 14
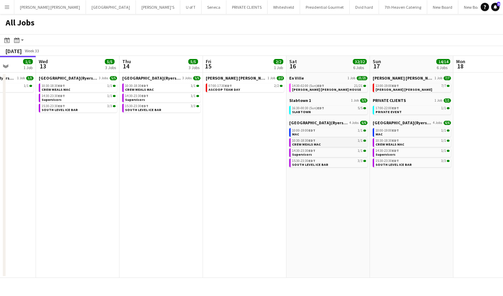
scroll to position [0, 298]
